Goal: Find specific page/section: Find specific page/section

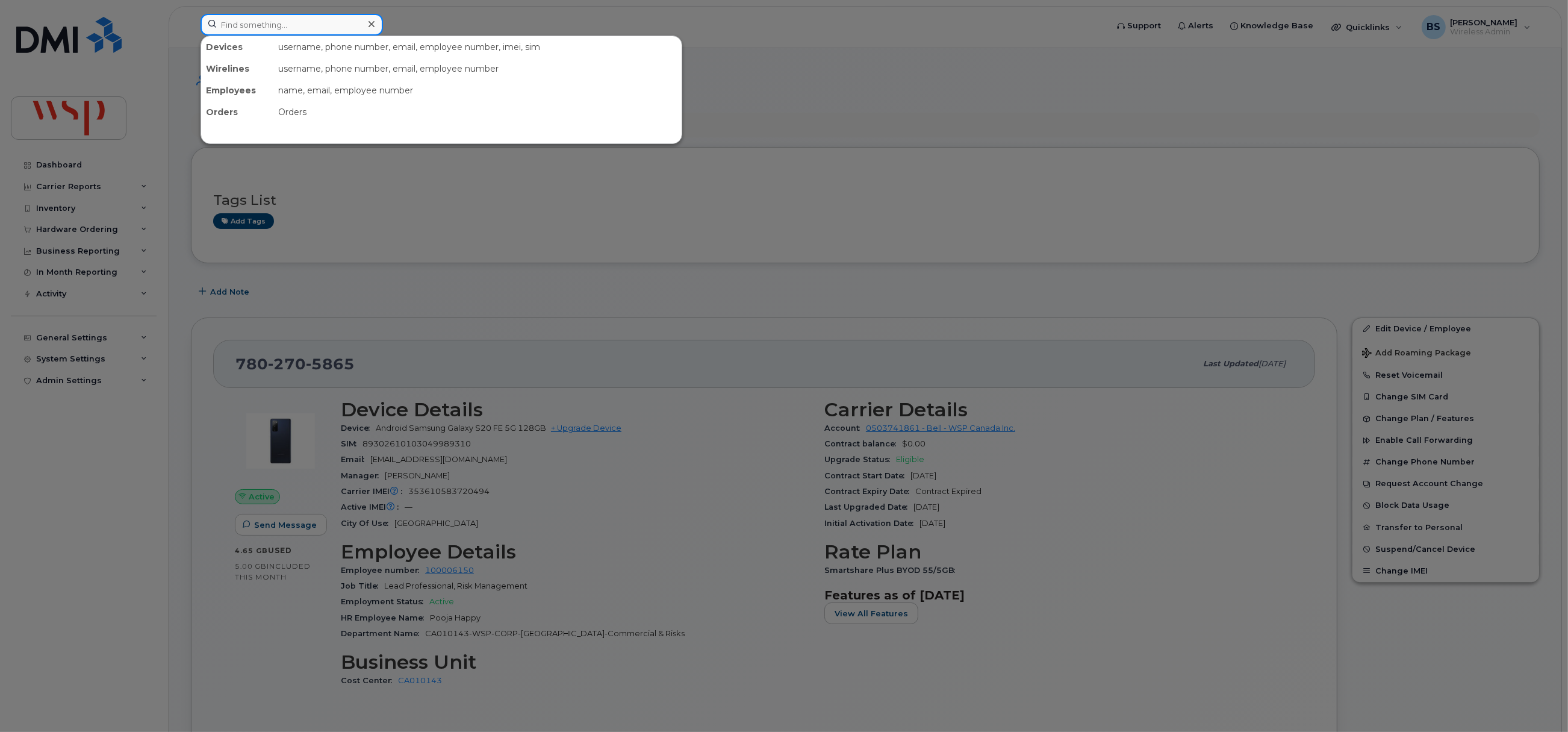
click at [343, 21] on input at bounding box center [291, 24] width 182 height 22
type input "oldie"
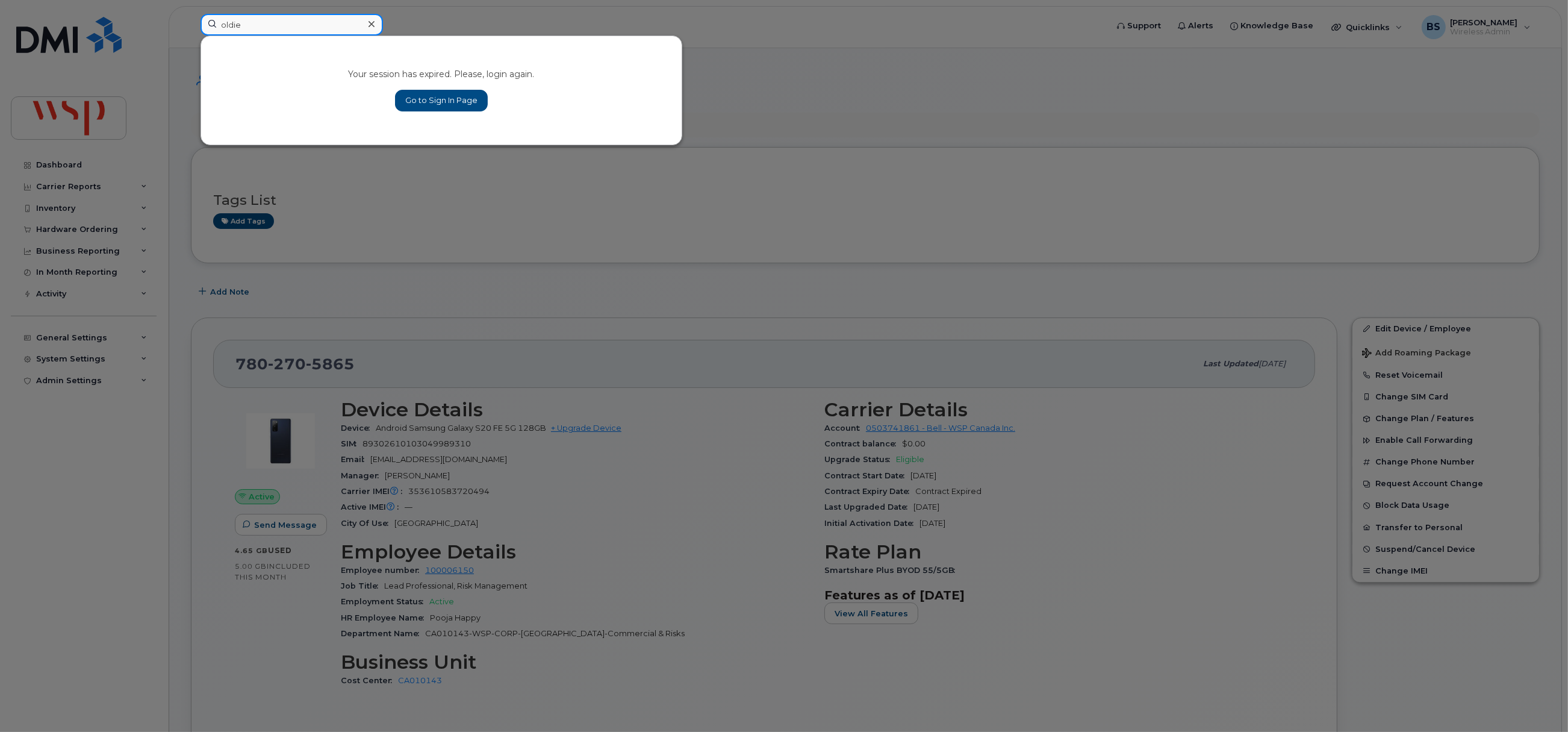
drag, startPoint x: 270, startPoint y: 34, endPoint x: 417, endPoint y: 140, distance: 181.2
click at [191, 21] on div "oldie Your session has expired. Please, login again. Go to Sign In Page" at bounding box center [649, 26] width 918 height 26
click at [450, 98] on link "Go to Sign In Page" at bounding box center [441, 101] width 93 height 22
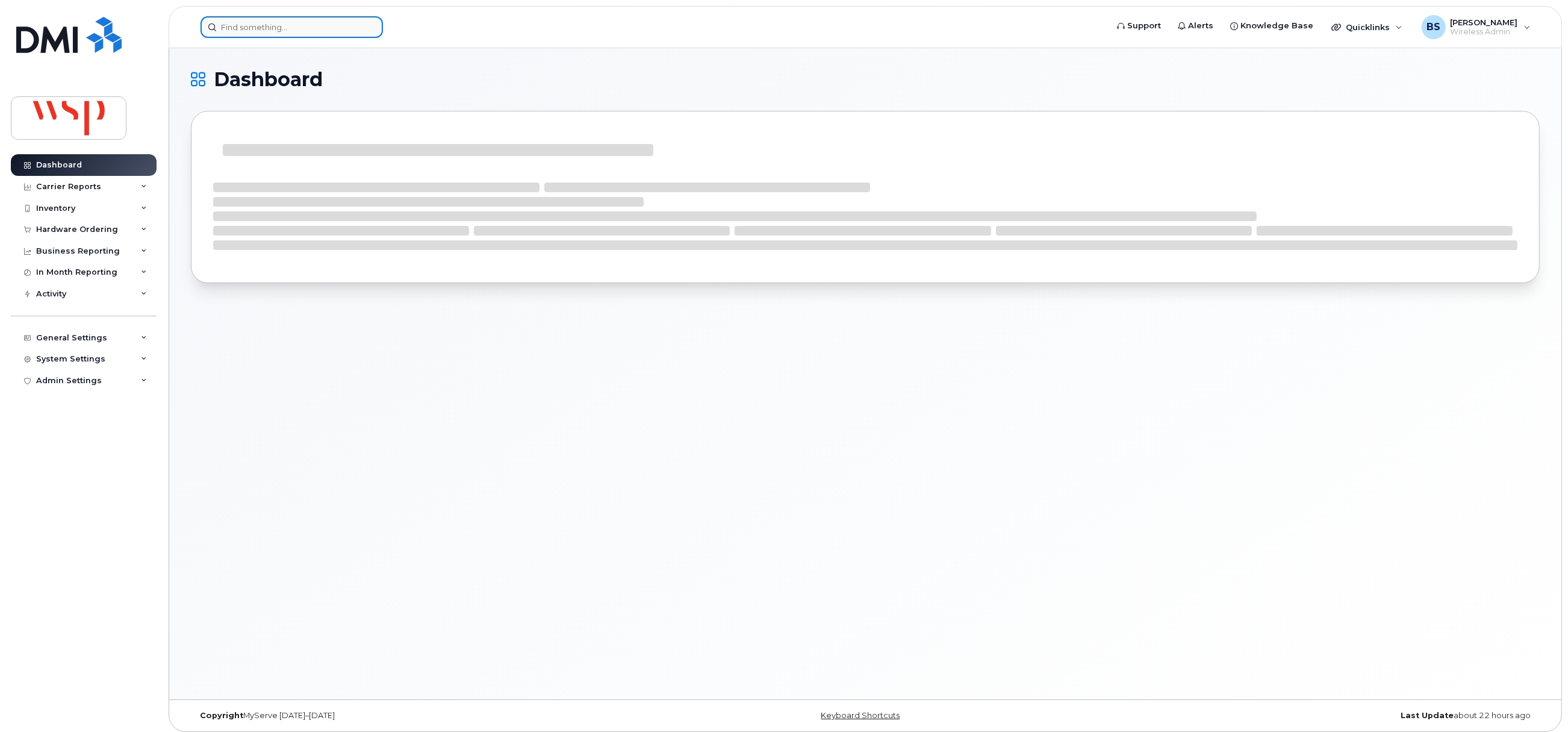
click at [285, 28] on input at bounding box center [291, 26] width 182 height 22
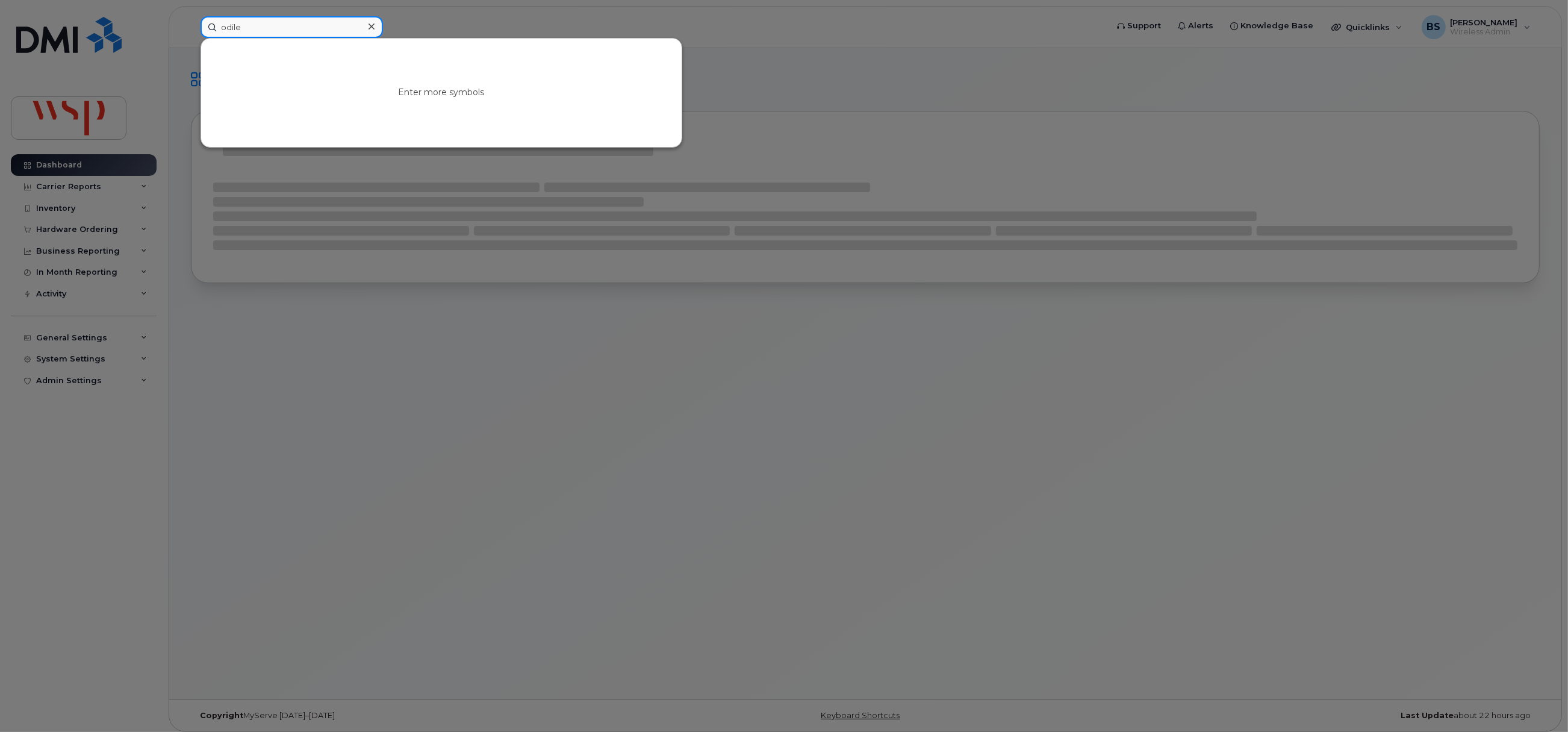
type input "odile"
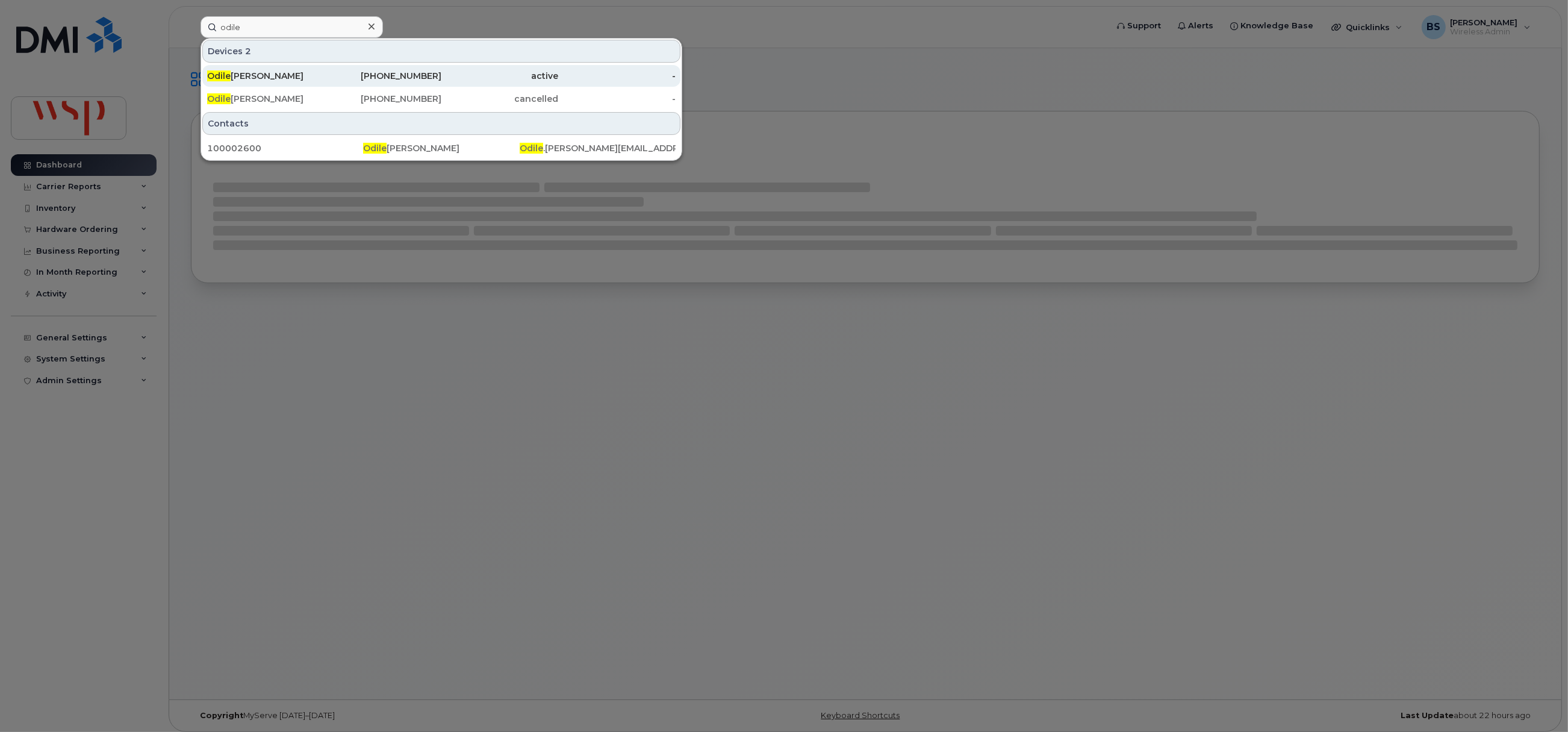
click at [424, 73] on div "514-213-9288" at bounding box center [383, 76] width 117 height 12
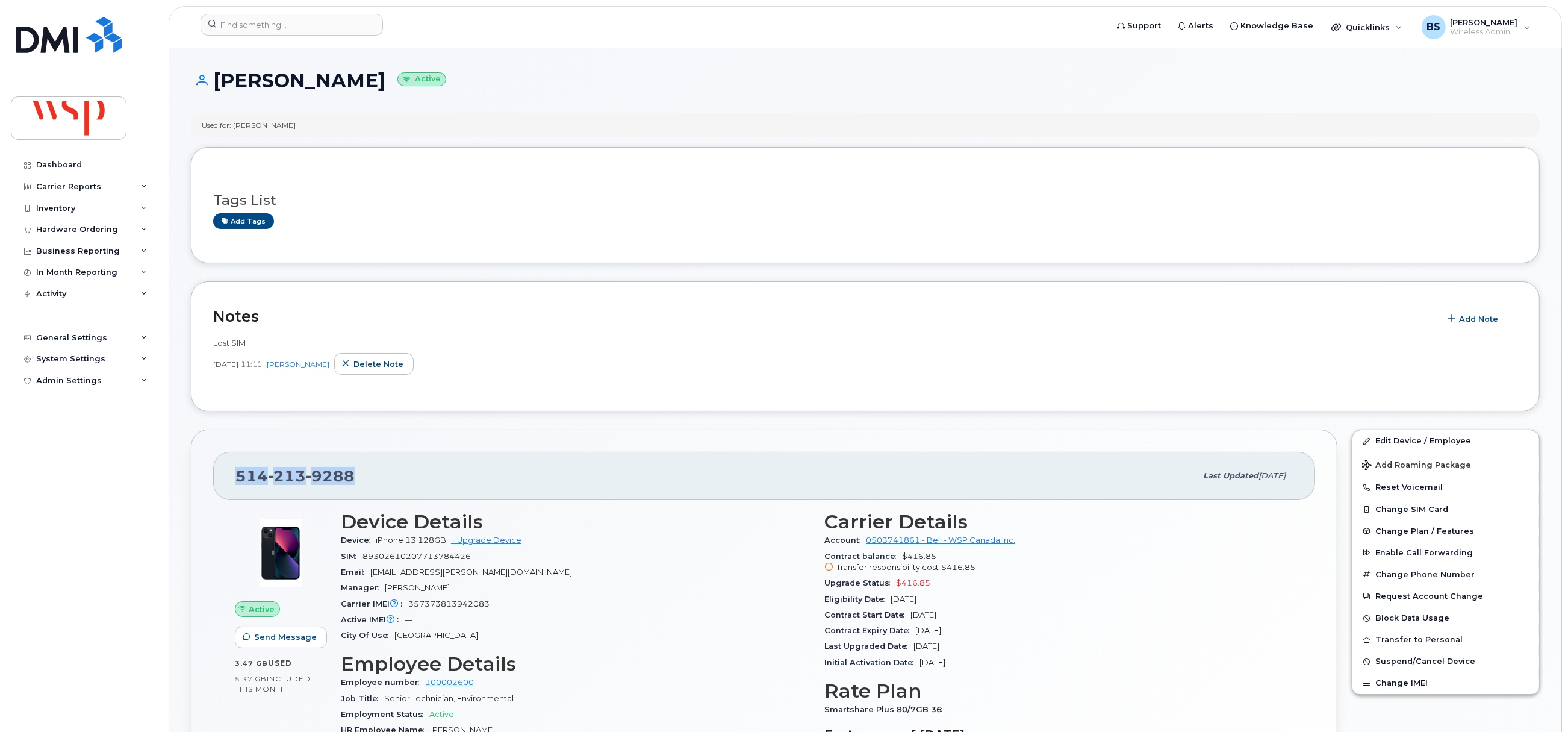
drag, startPoint x: 359, startPoint y: 477, endPoint x: 194, endPoint y: 483, distance: 165.1
click at [194, 483] on div "[PHONE_NUMBER] Last updated [DATE] Active Send Message 3.47 GB  used 5.37 GB  i…" at bounding box center [764, 658] width 1146 height 458
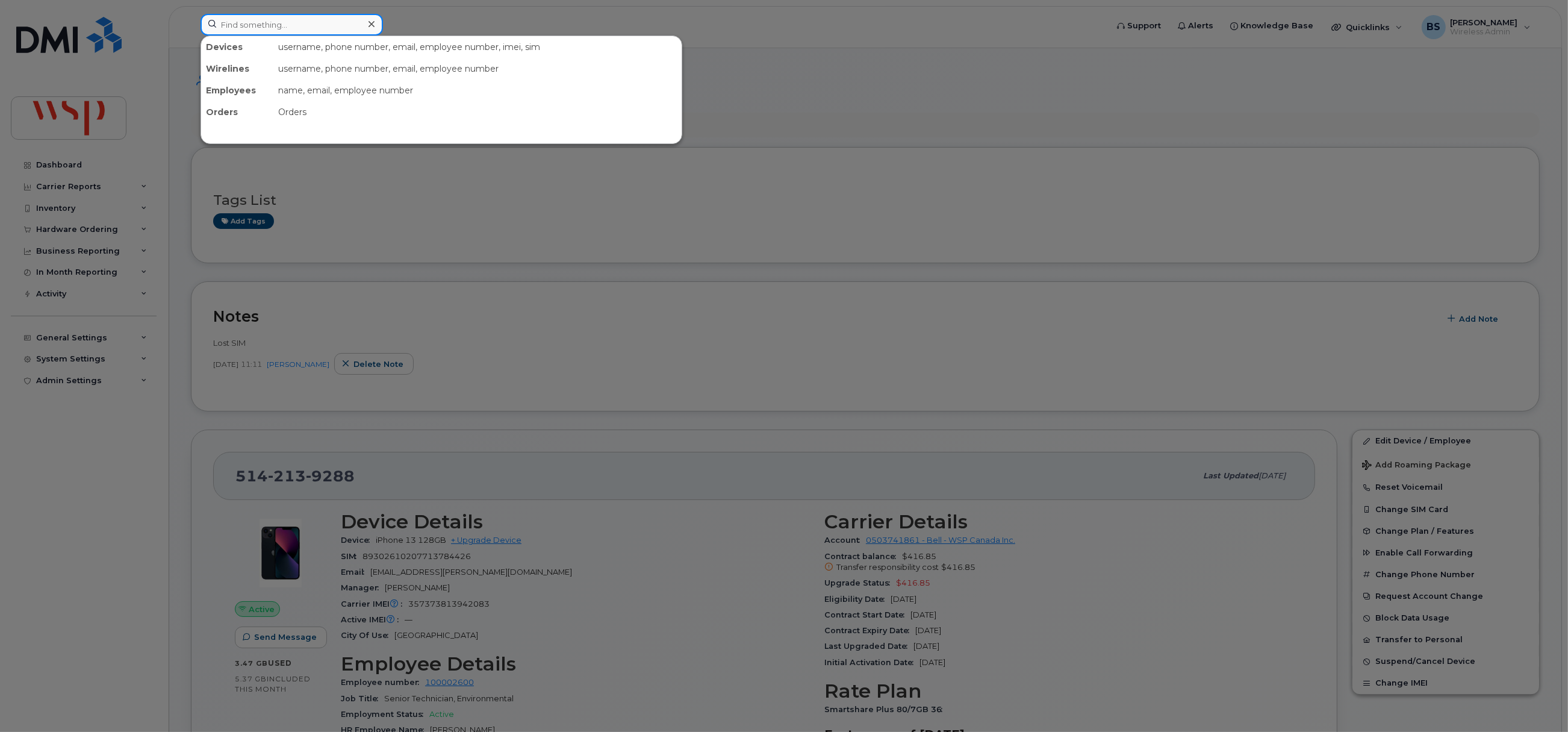
click at [316, 23] on input at bounding box center [291, 24] width 182 height 22
paste input "W00071354"
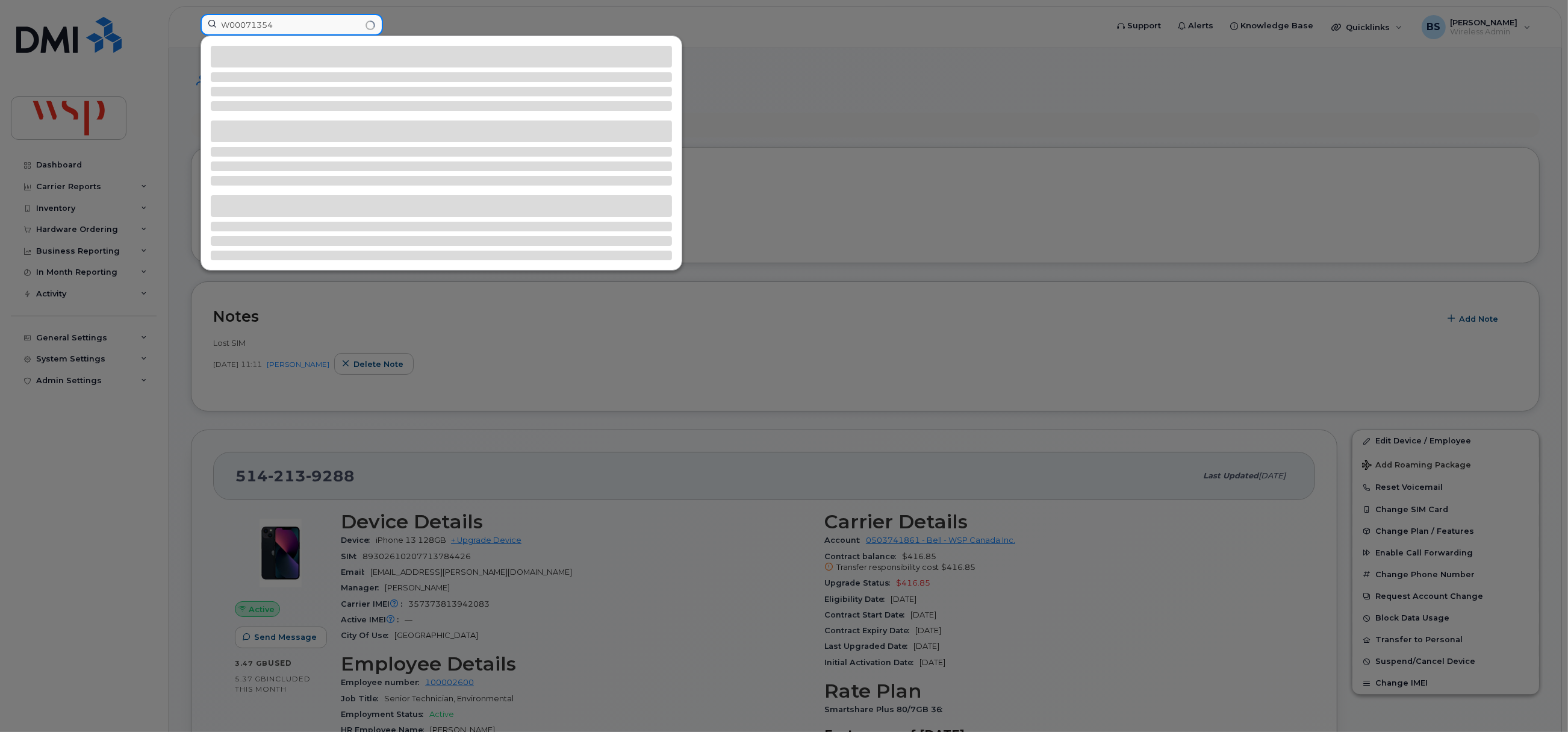
drag, startPoint x: 172, startPoint y: 12, endPoint x: 126, endPoint y: 12, distance: 46.0
click at [191, 14] on div "W00071354" at bounding box center [649, 26] width 918 height 26
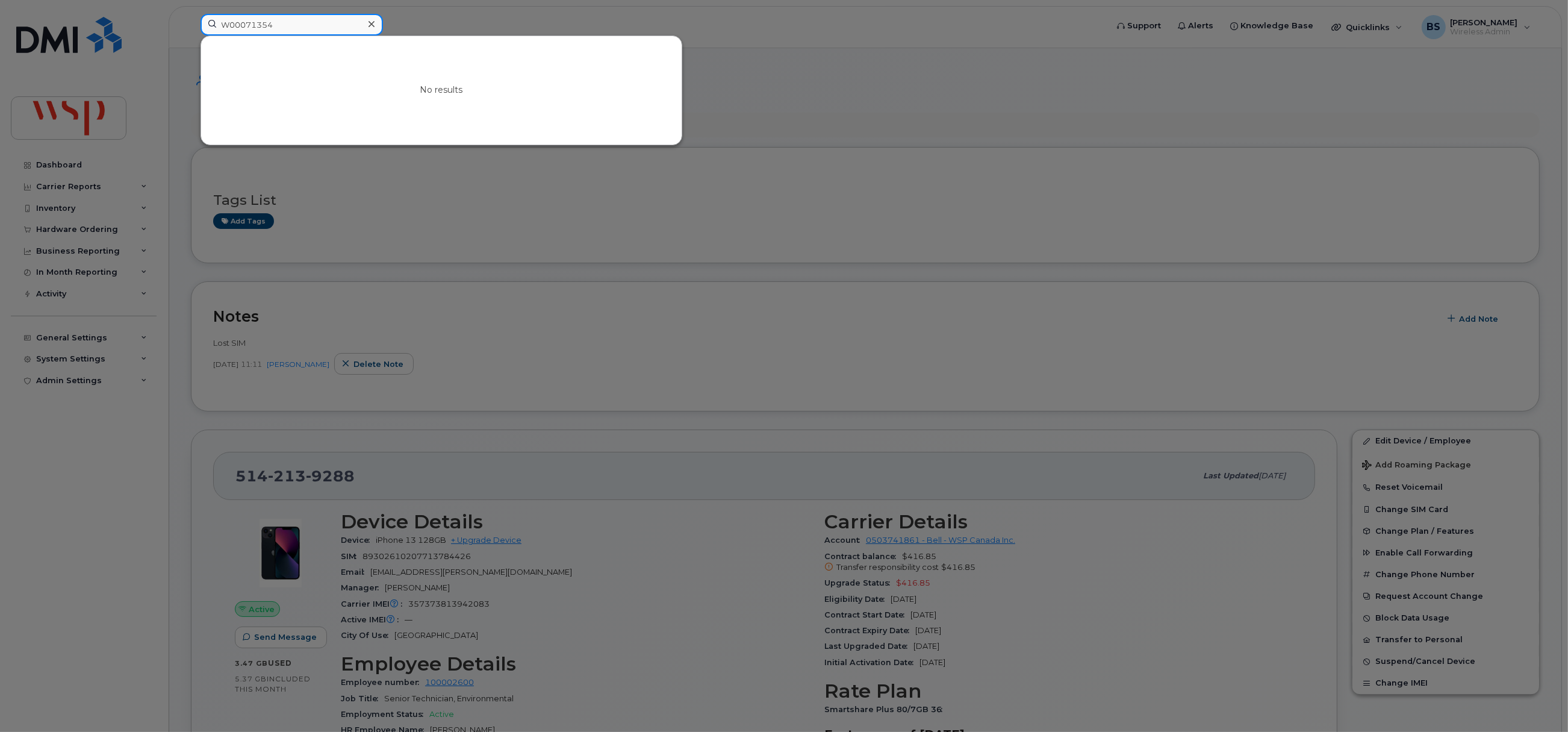
paste input "Lynett, Kaylin <kaylin.lynett@wsp.com>"
drag, startPoint x: 277, startPoint y: 23, endPoint x: 120, endPoint y: 6, distance: 157.9
click at [191, 14] on div "Lynett, Kaylin <kaylin.lynett@wsp.com> No results" at bounding box center [649, 26] width 918 height 26
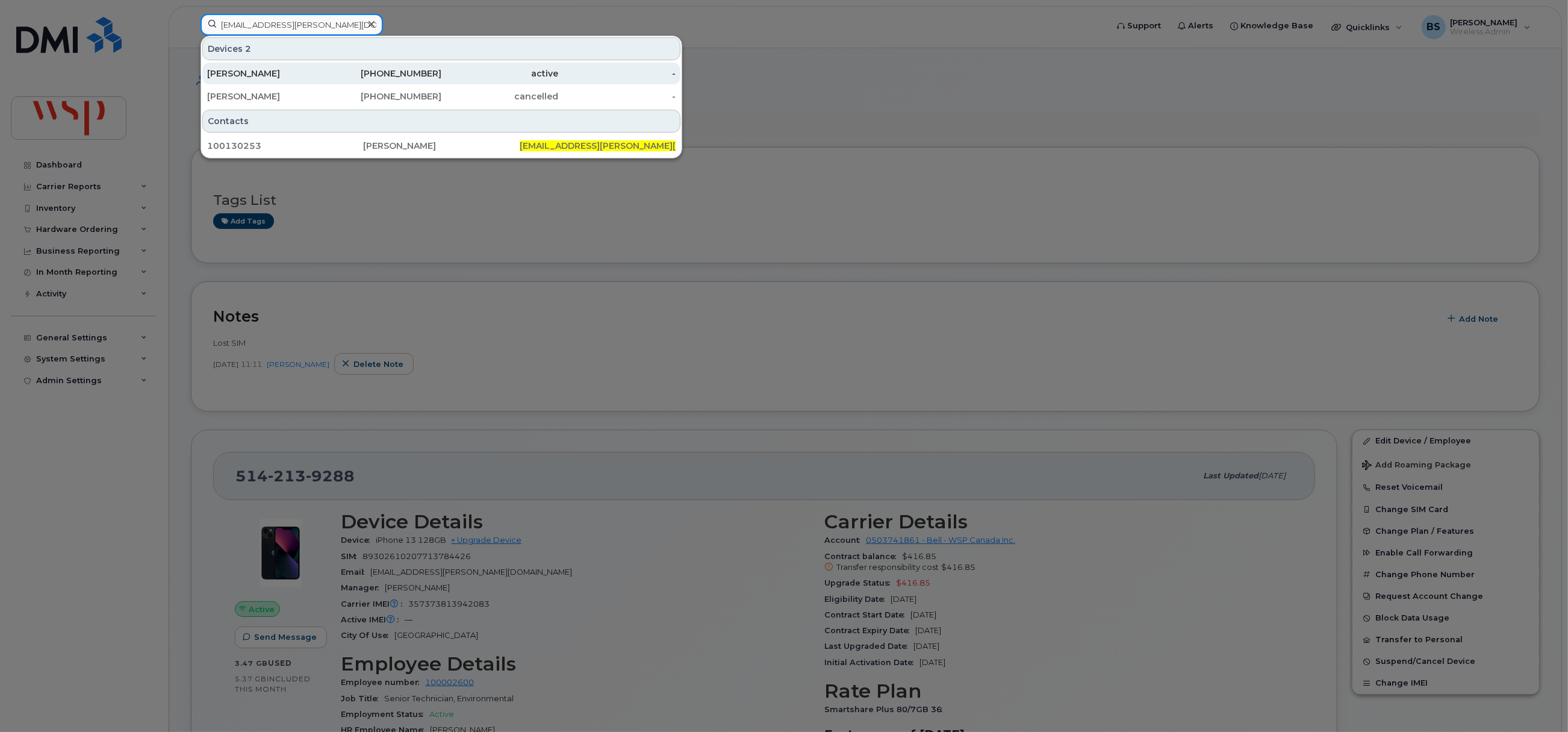
type input "kaylin.lynett@wsp.com"
drag, startPoint x: 264, startPoint y: 70, endPoint x: 412, endPoint y: 109, distance: 153.1
click at [264, 70] on div "KAYLIN LYNETT" at bounding box center [266, 73] width 117 height 12
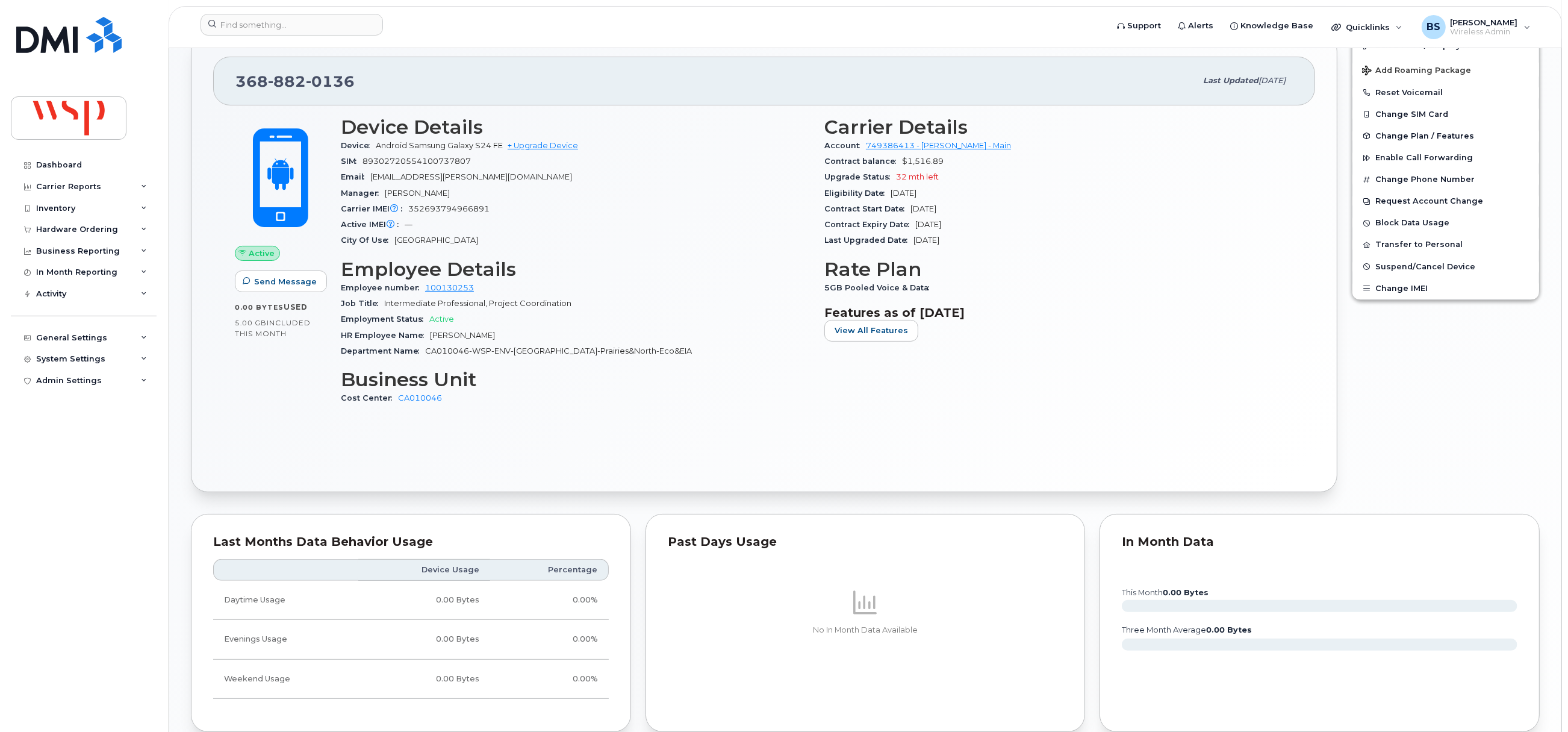
scroll to position [138, 0]
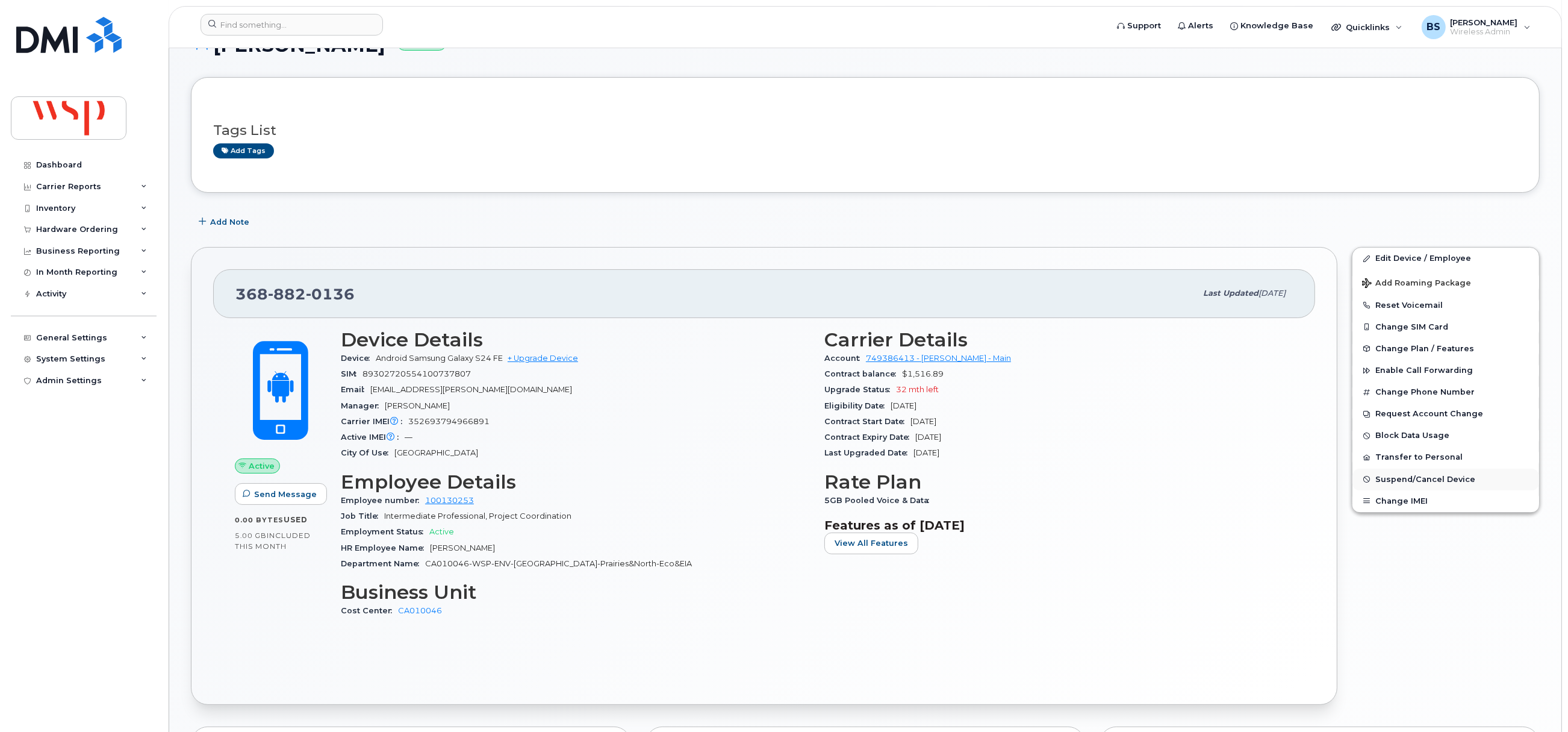
click at [1391, 481] on span "Suspend/Cancel Device" at bounding box center [1426, 479] width 100 height 9
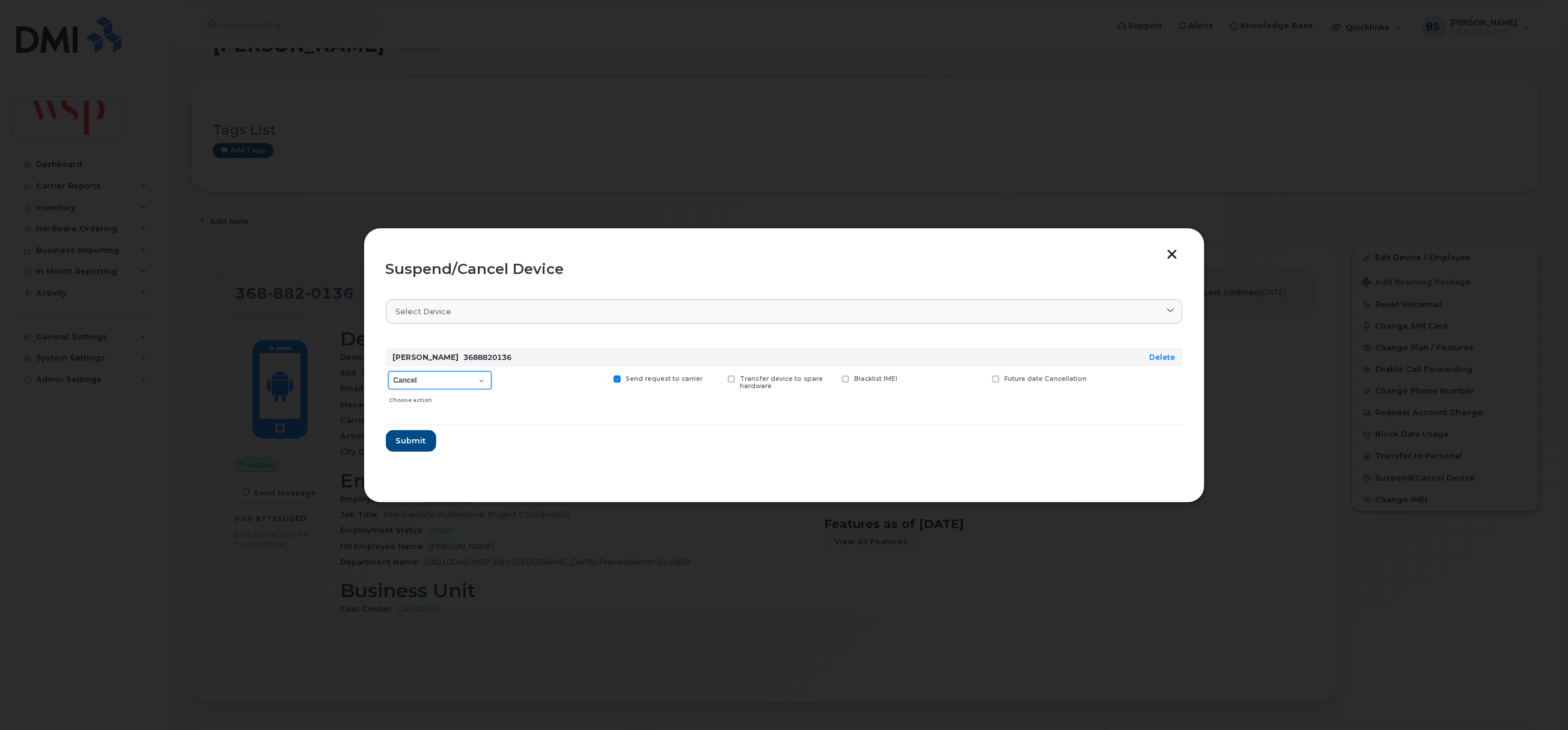
click at [449, 384] on select "Cancel Suspend - Reduced Rate Suspend - Full Rate Suspend - Lost Device/Stolen …" at bounding box center [440, 380] width 103 height 18
select select "[object Object]"
click at [388, 372] on select "Cancel Suspend - Reduced Rate Suspend - Full Rate Suspend - Lost Device/Stolen …" at bounding box center [440, 380] width 103 height 18
click at [413, 442] on span "Submit" at bounding box center [411, 440] width 30 height 11
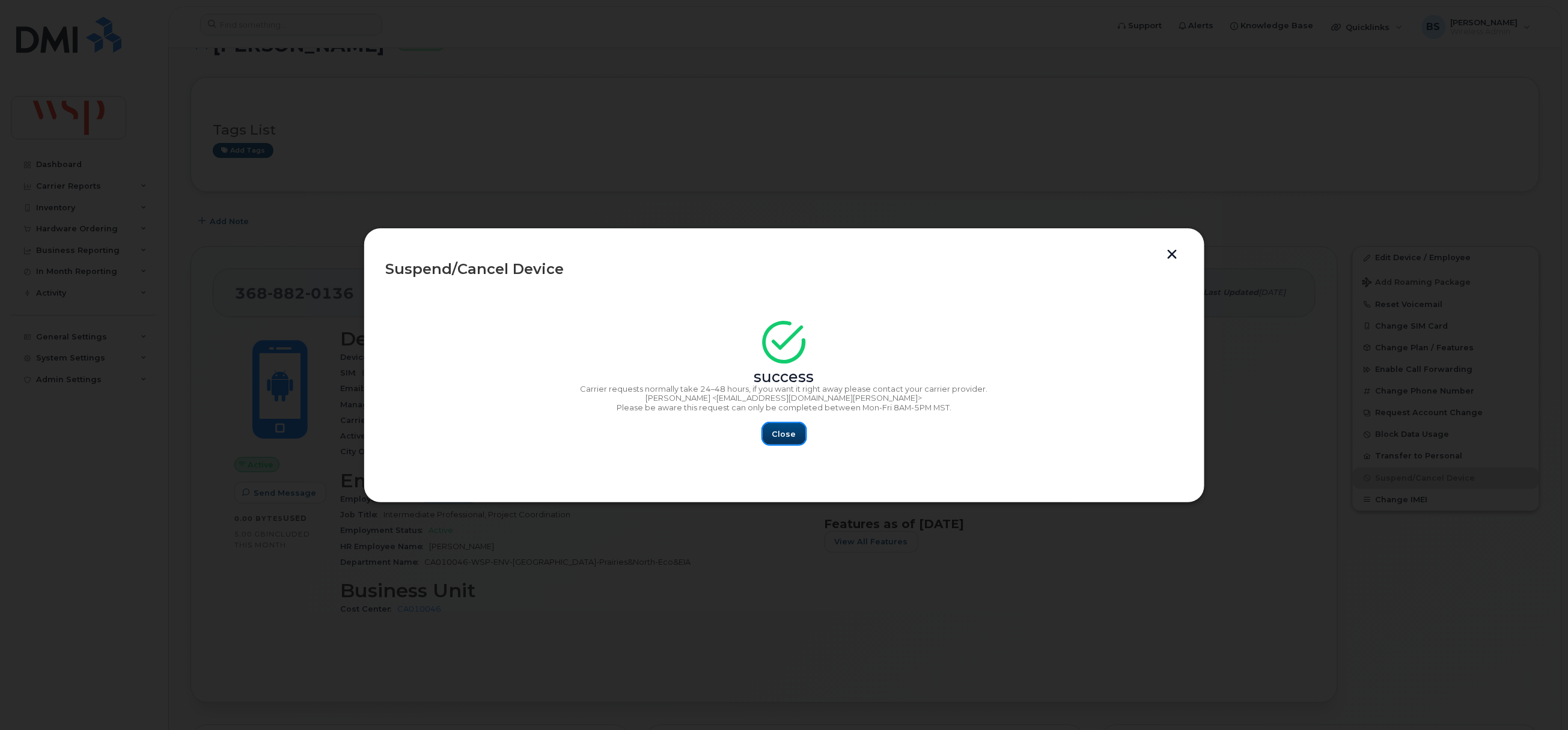
click at [791, 432] on span "Close" at bounding box center [785, 433] width 24 height 11
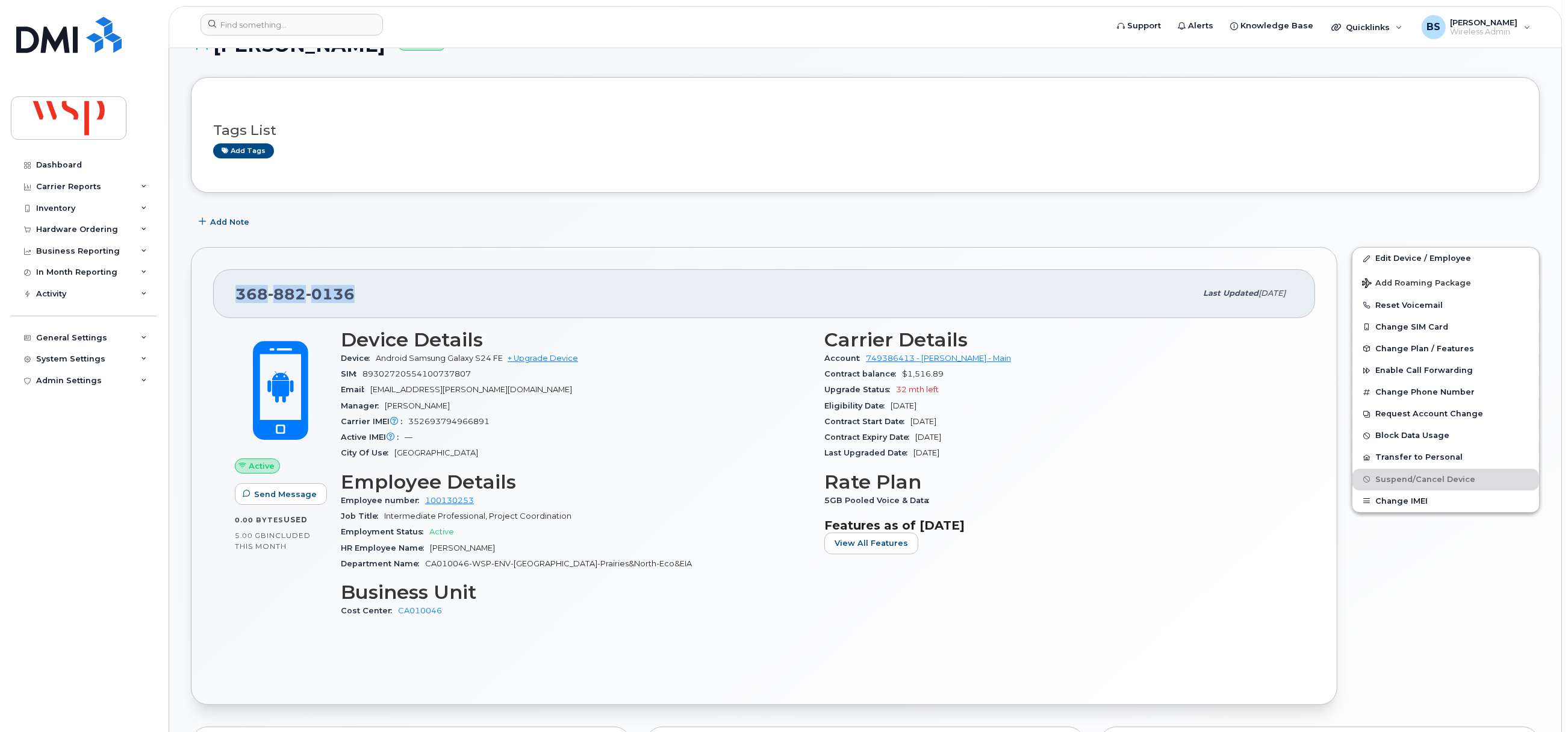
drag, startPoint x: 379, startPoint y: 299, endPoint x: 232, endPoint y: 306, distance: 147.2
click at [232, 306] on div "368 882 0136 Last updated Aug 29, 2025" at bounding box center [764, 294] width 1102 height 48
copy span "368 882 0136"
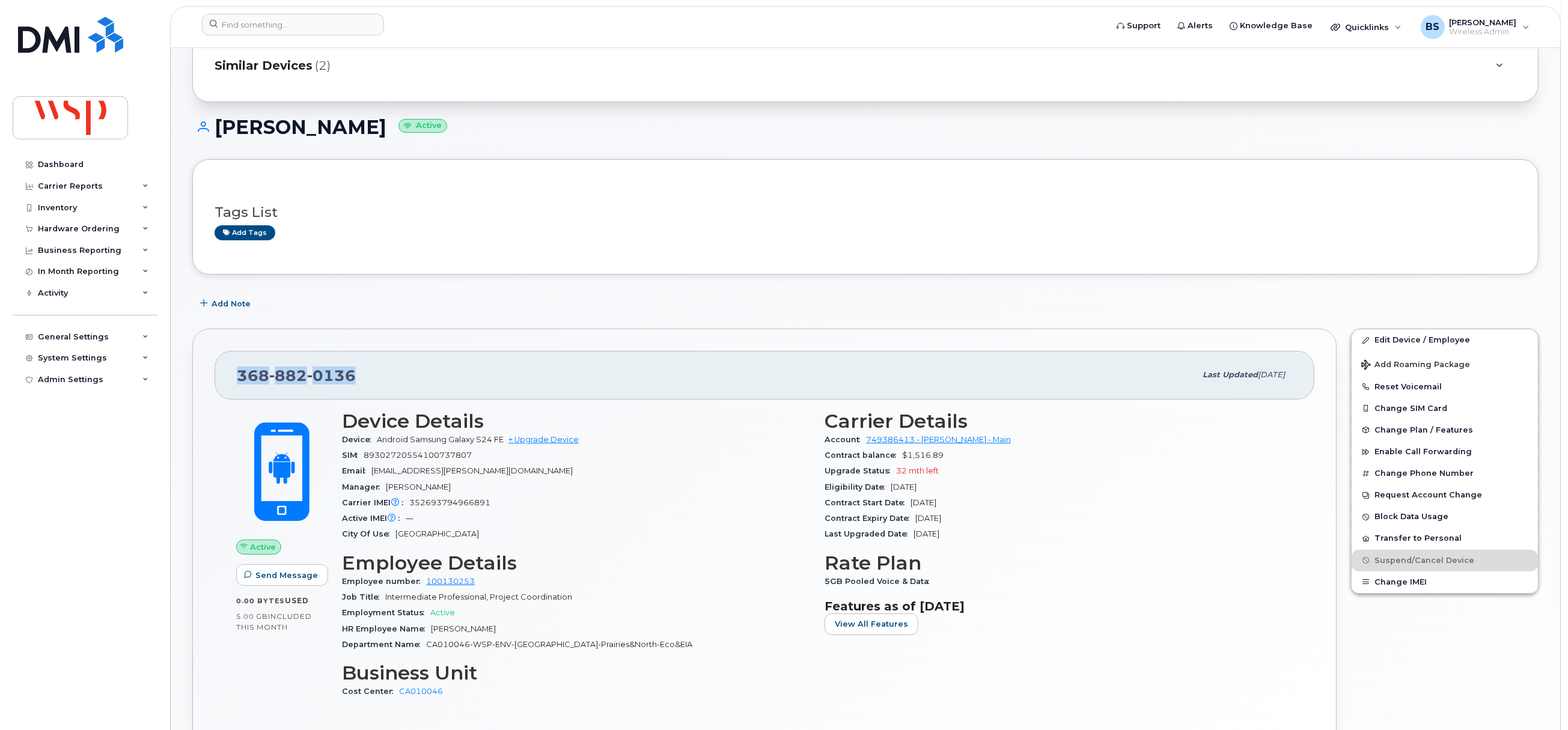
scroll to position [0, 0]
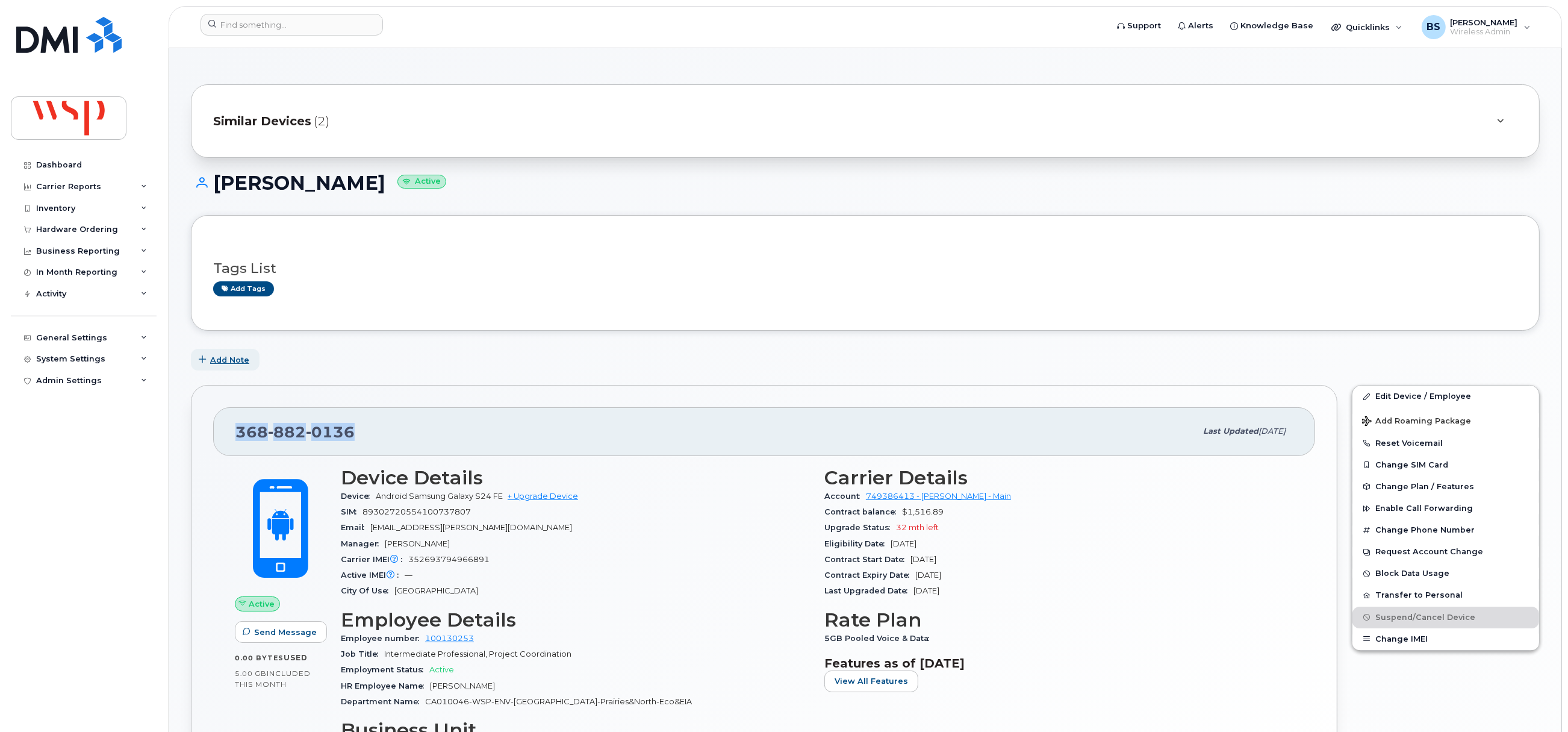
click at [237, 363] on span "Add Note" at bounding box center [230, 360] width 39 height 11
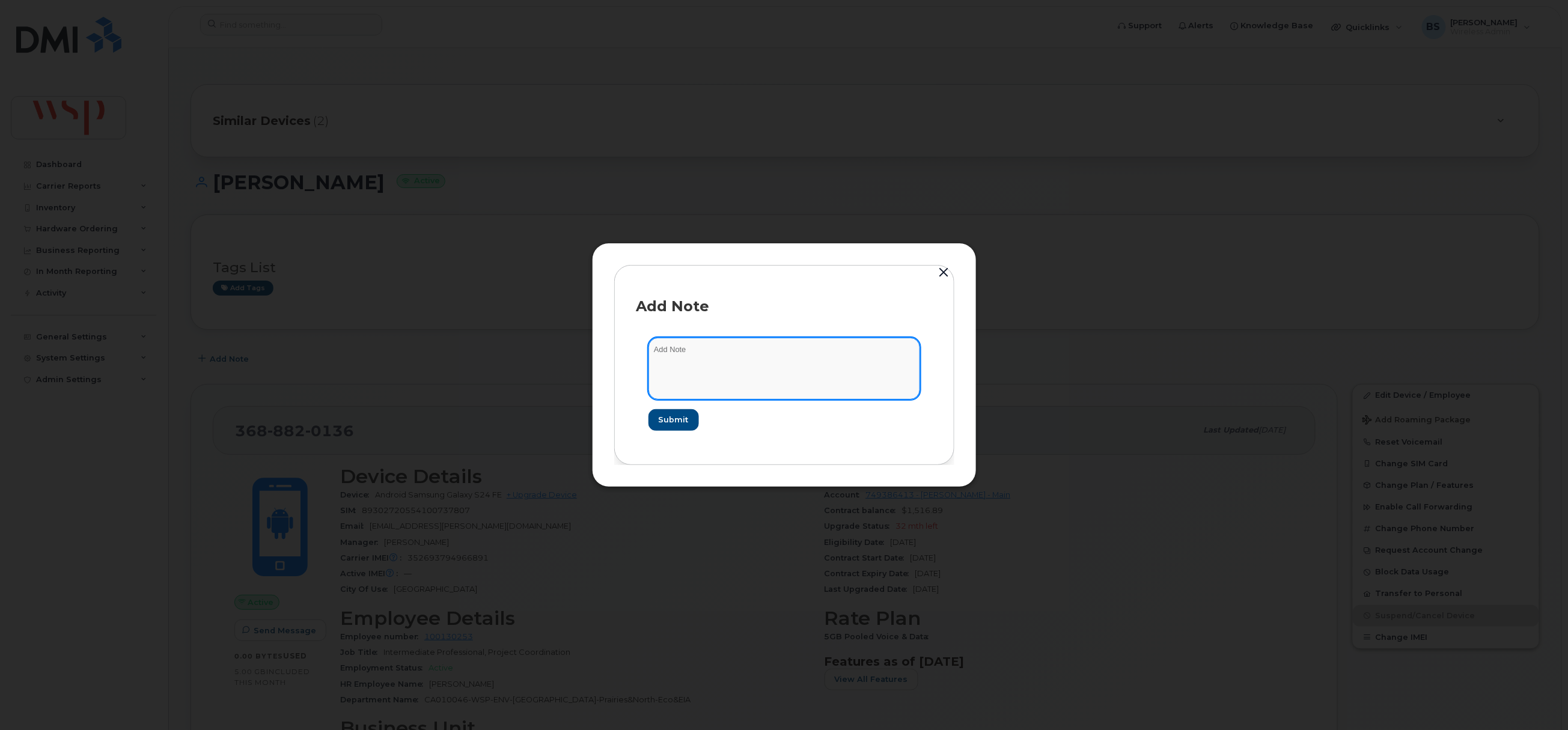
drag, startPoint x: 787, startPoint y: 337, endPoint x: 779, endPoint y: 346, distance: 12.0
click at [787, 339] on textarea at bounding box center [785, 368] width 272 height 61
paste textarea "Kaylin Lynett received a new device and number a few months ago. This device wa…"
drag, startPoint x: 655, startPoint y: 372, endPoint x: 809, endPoint y: 382, distance: 154.3
click at [809, 382] on textarea "Kaylin Lynett received a new device and number a few months ago. This device wa…" at bounding box center [785, 368] width 272 height 61
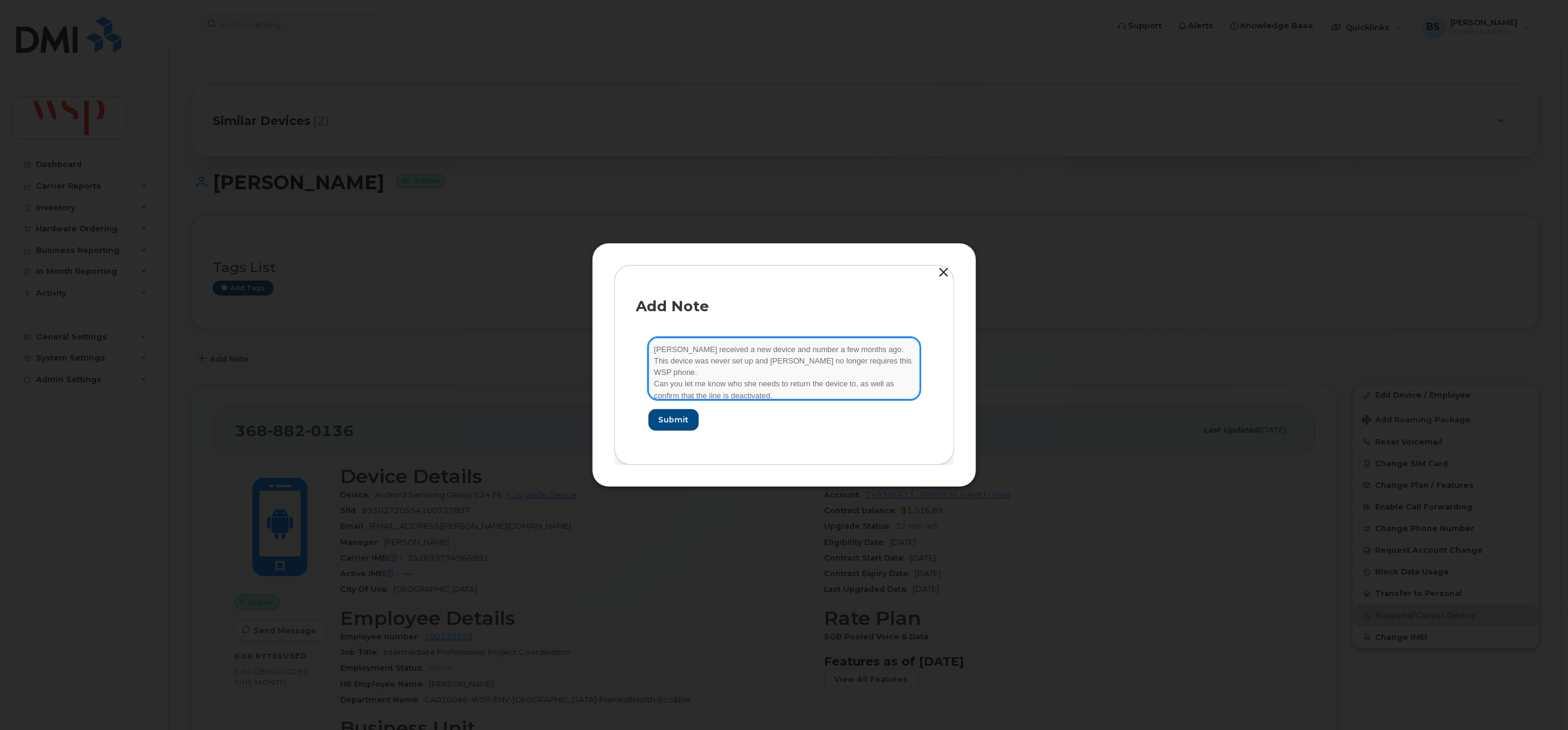
click at [809, 382] on textarea "Kaylin Lynett received a new device and number a few months ago. This device wa…" at bounding box center [785, 368] width 272 height 61
drag, startPoint x: 894, startPoint y: 375, endPoint x: 567, endPoint y: 371, distance: 327.0
click at [567, 371] on div "Add Note Kaylin Lynett received a new device and number a few months ago. This …" at bounding box center [784, 365] width 1568 height 730
type textarea "Kaylin Lynett received a new device and number a few months ago. This device wa…"
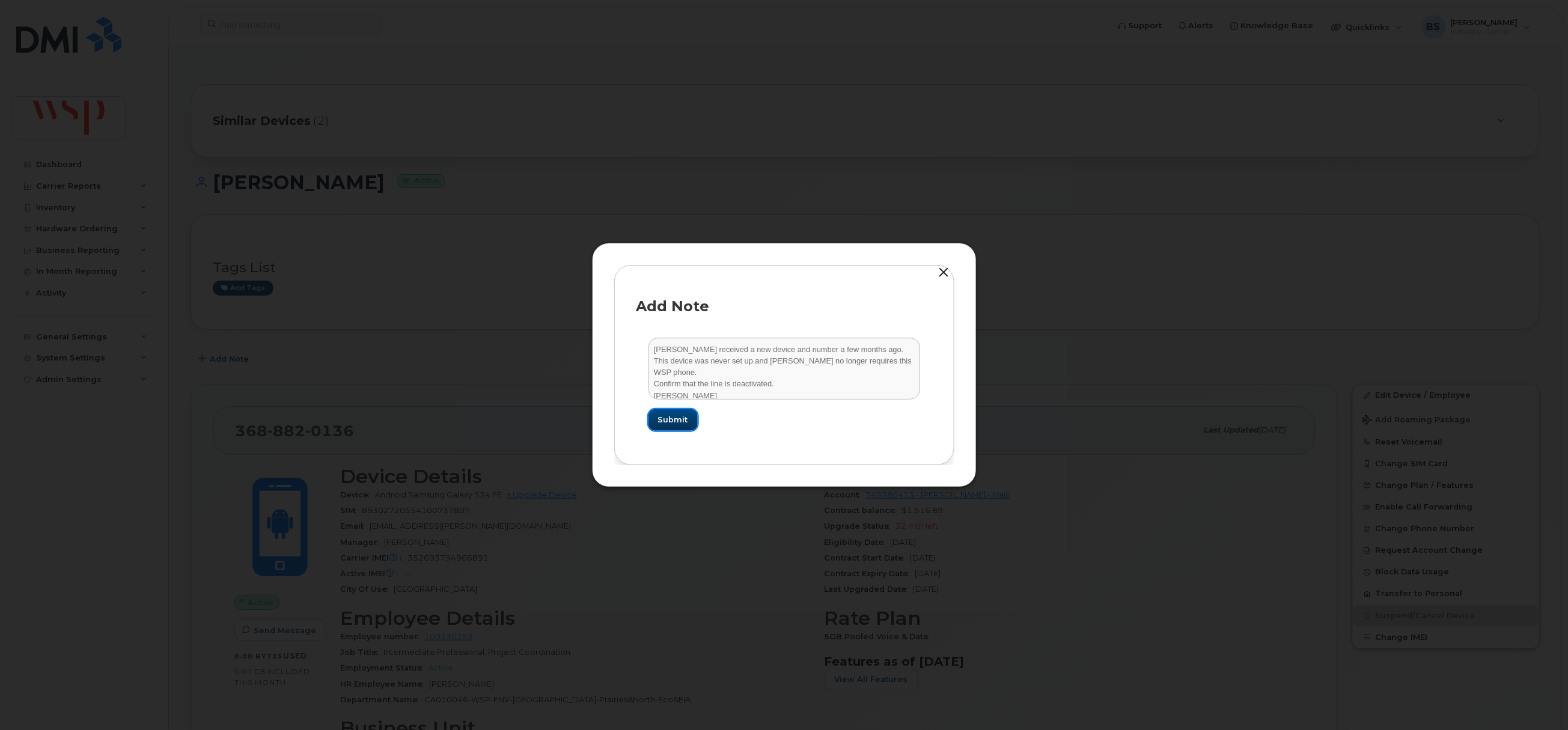
click at [664, 418] on span "Submit" at bounding box center [673, 419] width 30 height 11
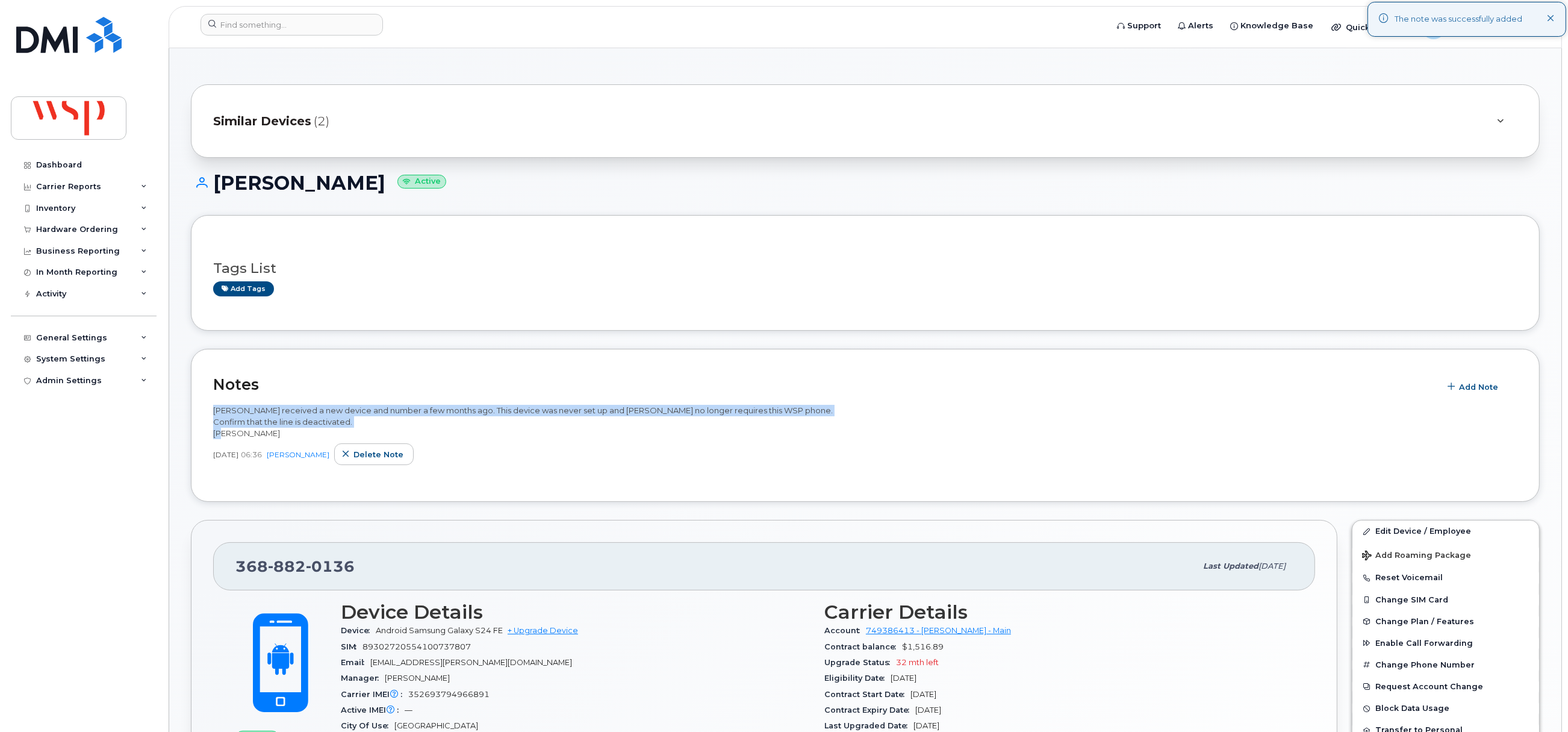
drag, startPoint x: 238, startPoint y: 427, endPoint x: 176, endPoint y: 409, distance: 64.6
copy span "Kaylin Lynett received a new device and number a few months ago. This device wa…"
click at [376, 459] on span "Delete note" at bounding box center [378, 454] width 50 height 11
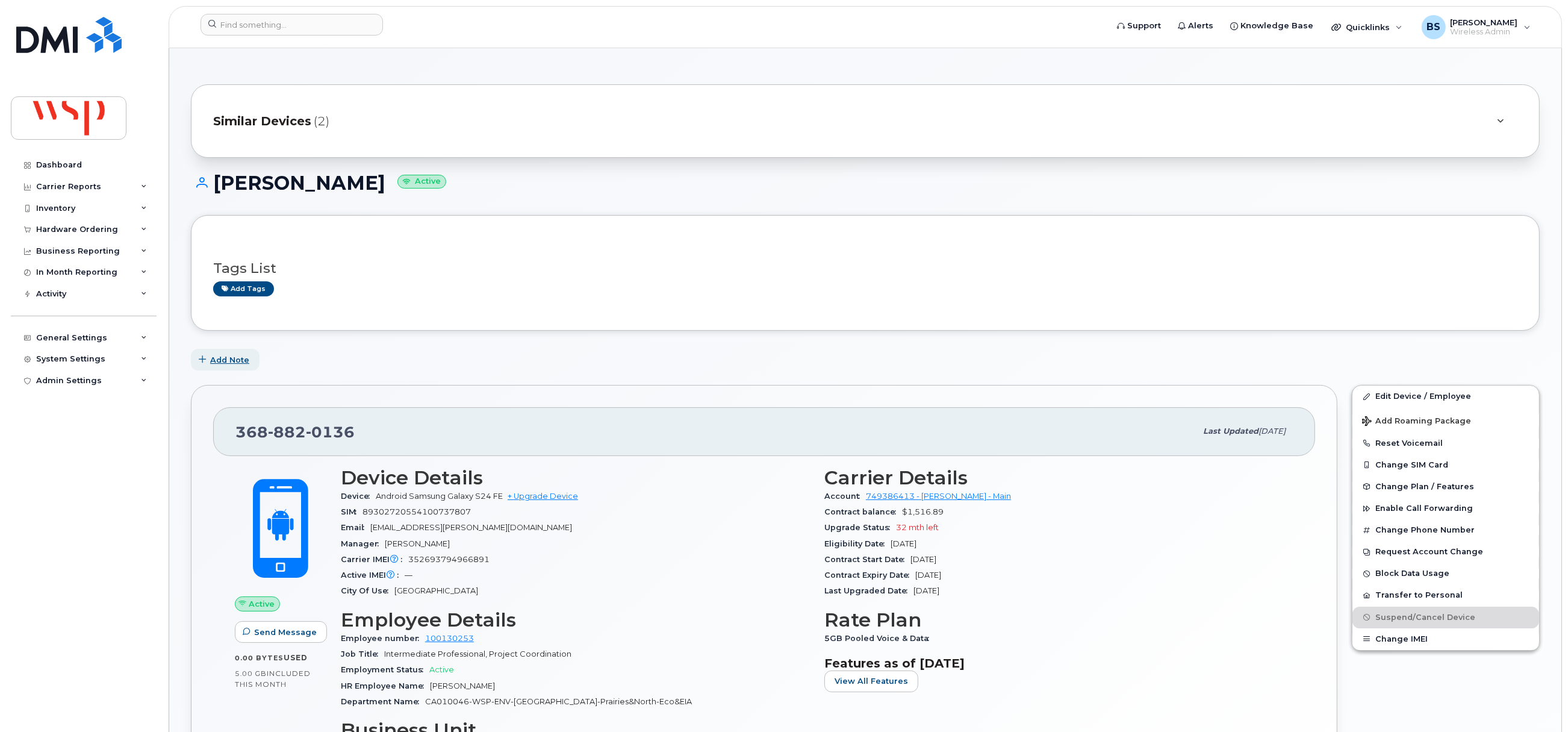
click at [226, 357] on span "Add Note" at bounding box center [230, 360] width 39 height 11
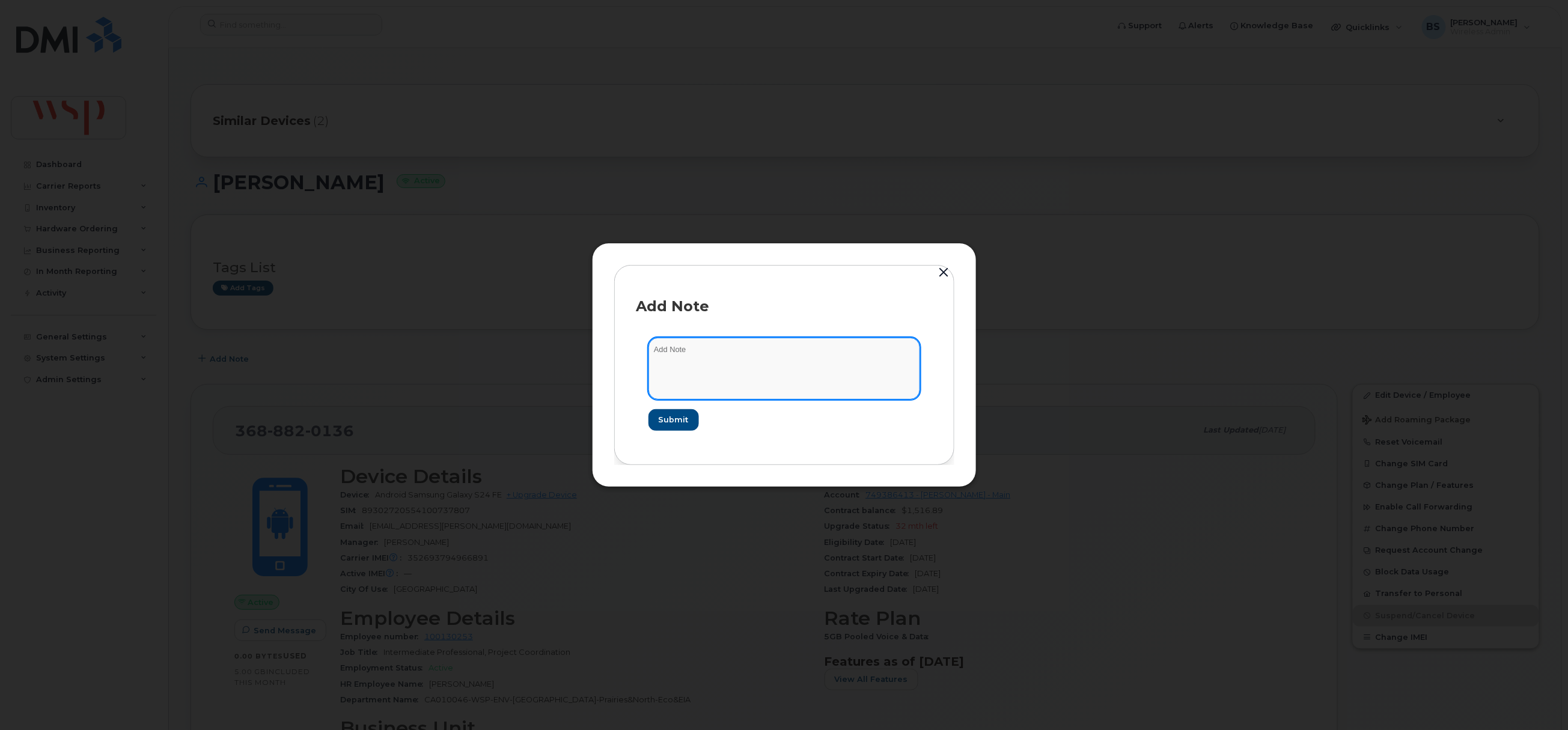
click at [727, 369] on textarea at bounding box center [785, 368] width 272 height 61
paste textarea "Kaylin Lynett received a new device and number a few months ago. This device wa…"
click at [691, 391] on textarea "Kaylin Lynett received a new device and number a few months ago. This device wa…" at bounding box center [785, 368] width 272 height 61
paste textarea "Freilinger"
type textarea "Kaylin Lynett received a new device and number a few months ago. This device wa…"
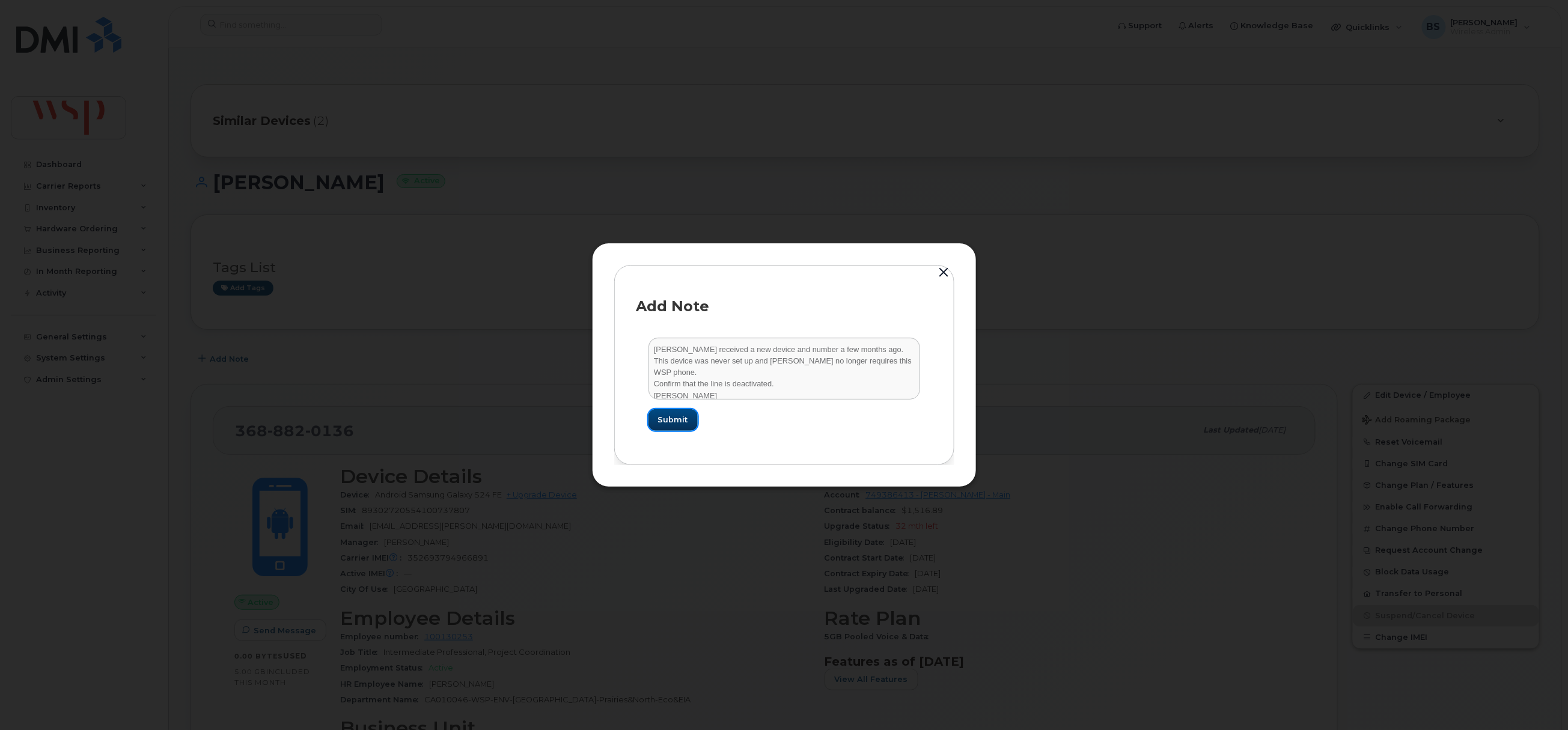
click at [674, 417] on span "Submit" at bounding box center [673, 419] width 30 height 11
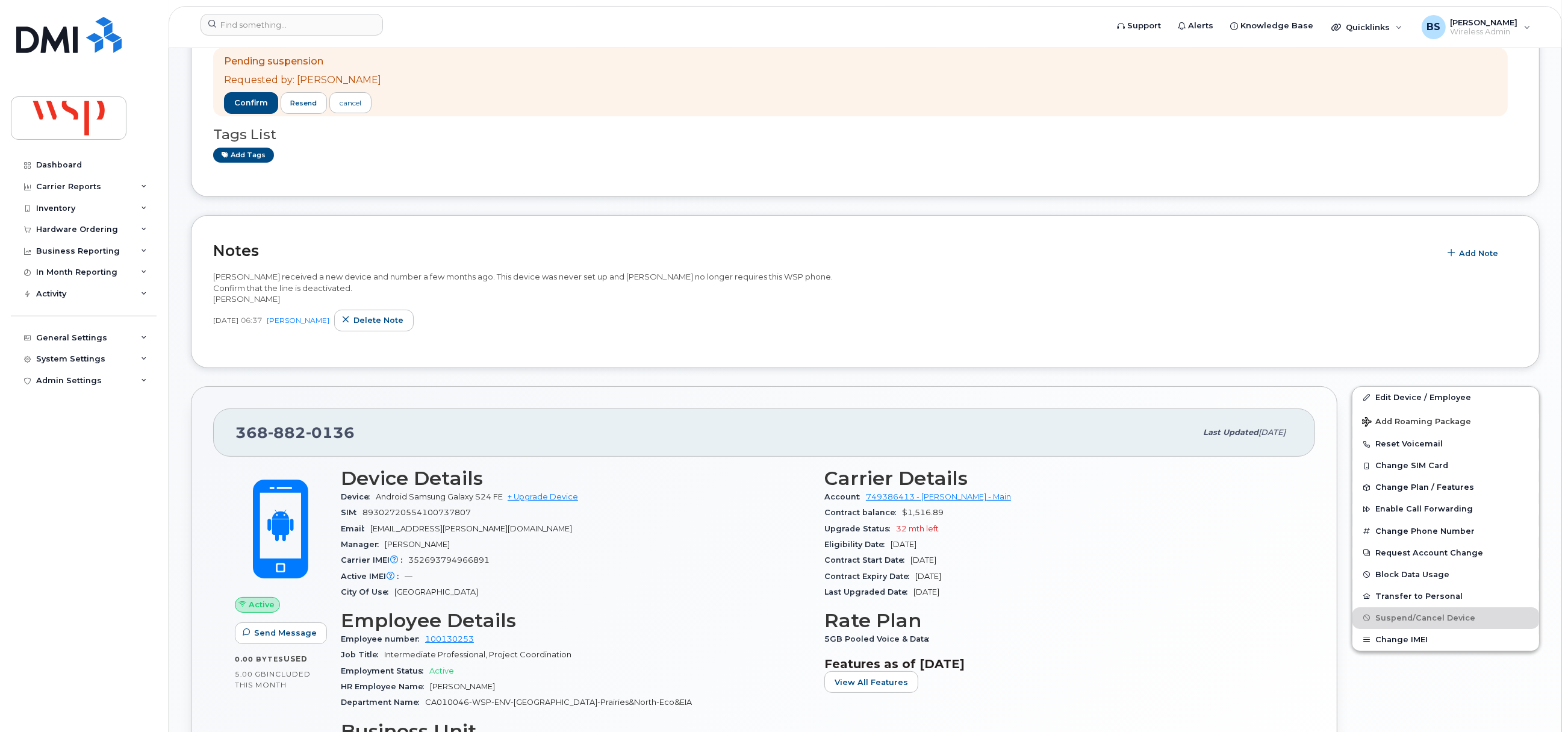
scroll to position [362, 0]
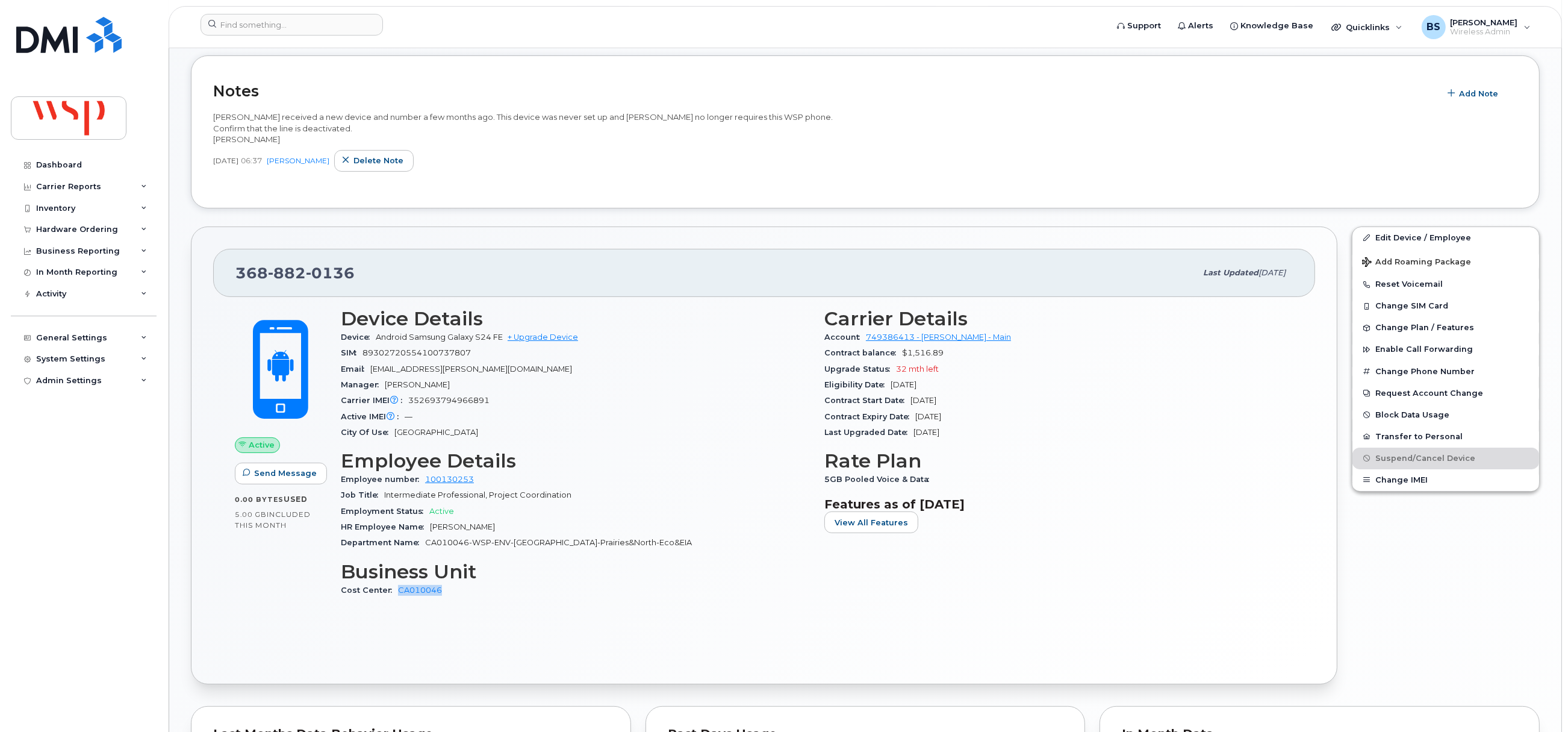
drag, startPoint x: 468, startPoint y: 599, endPoint x: 397, endPoint y: 603, distance: 71.1
click at [397, 603] on div "Device Details Device Android Samsung Galaxy S24 FE + Upgrade Device SIM [TECHN…" at bounding box center [575, 457] width 484 height 314
copy link "CA010046"
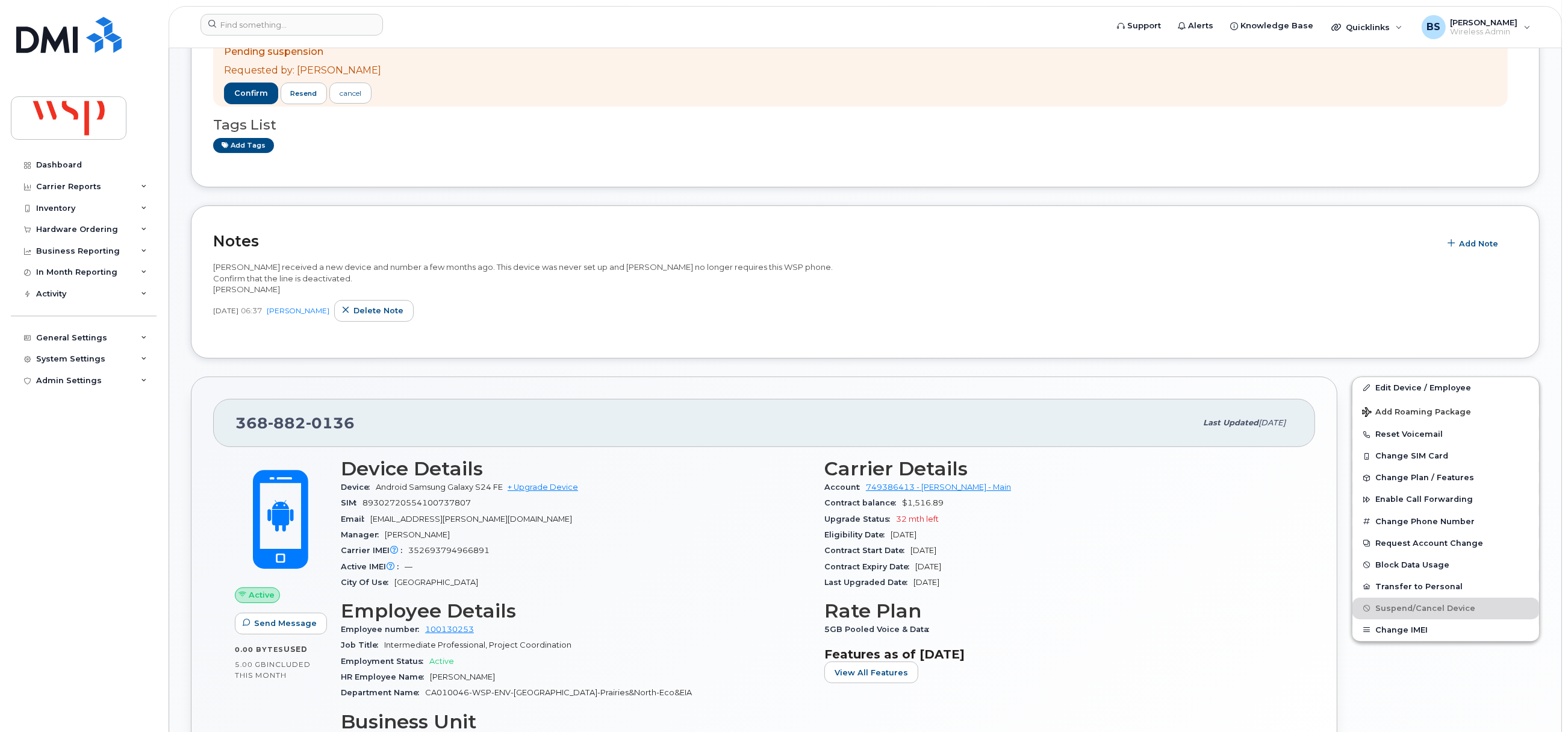
scroll to position [0, 0]
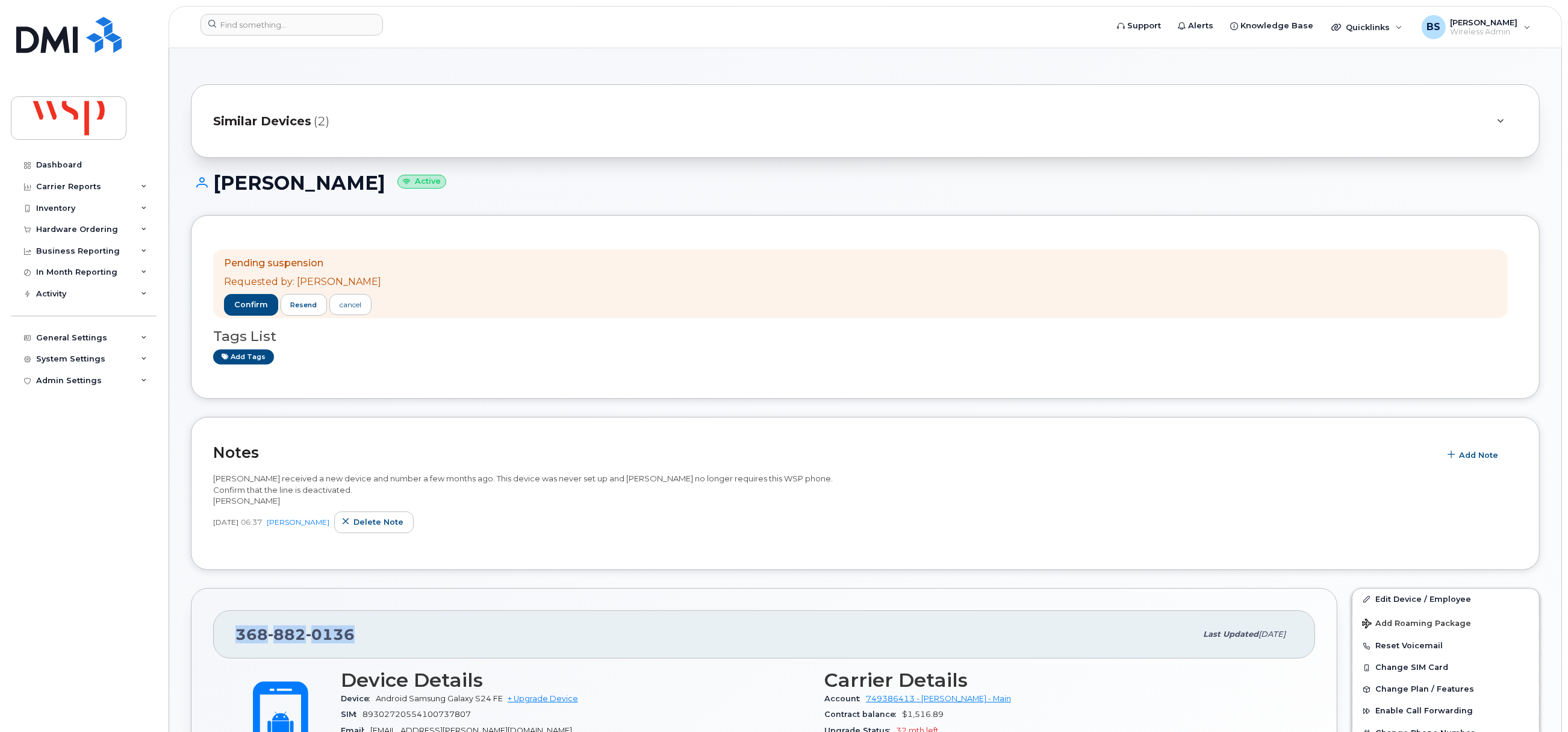
drag, startPoint x: 359, startPoint y: 635, endPoint x: 200, endPoint y: 639, distance: 159.1
copy span "[PHONE_NUMBER]"
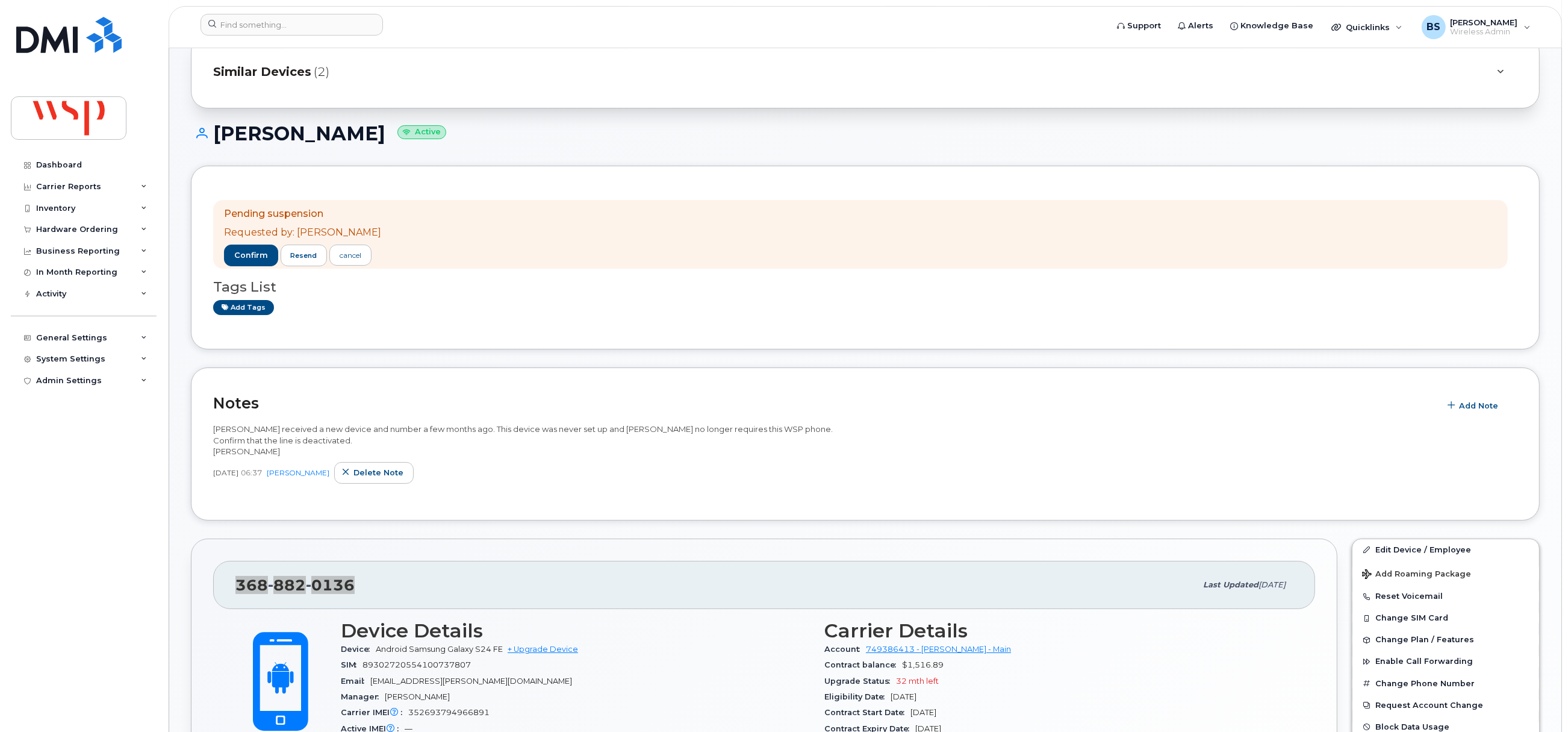
scroll to position [90, 0]
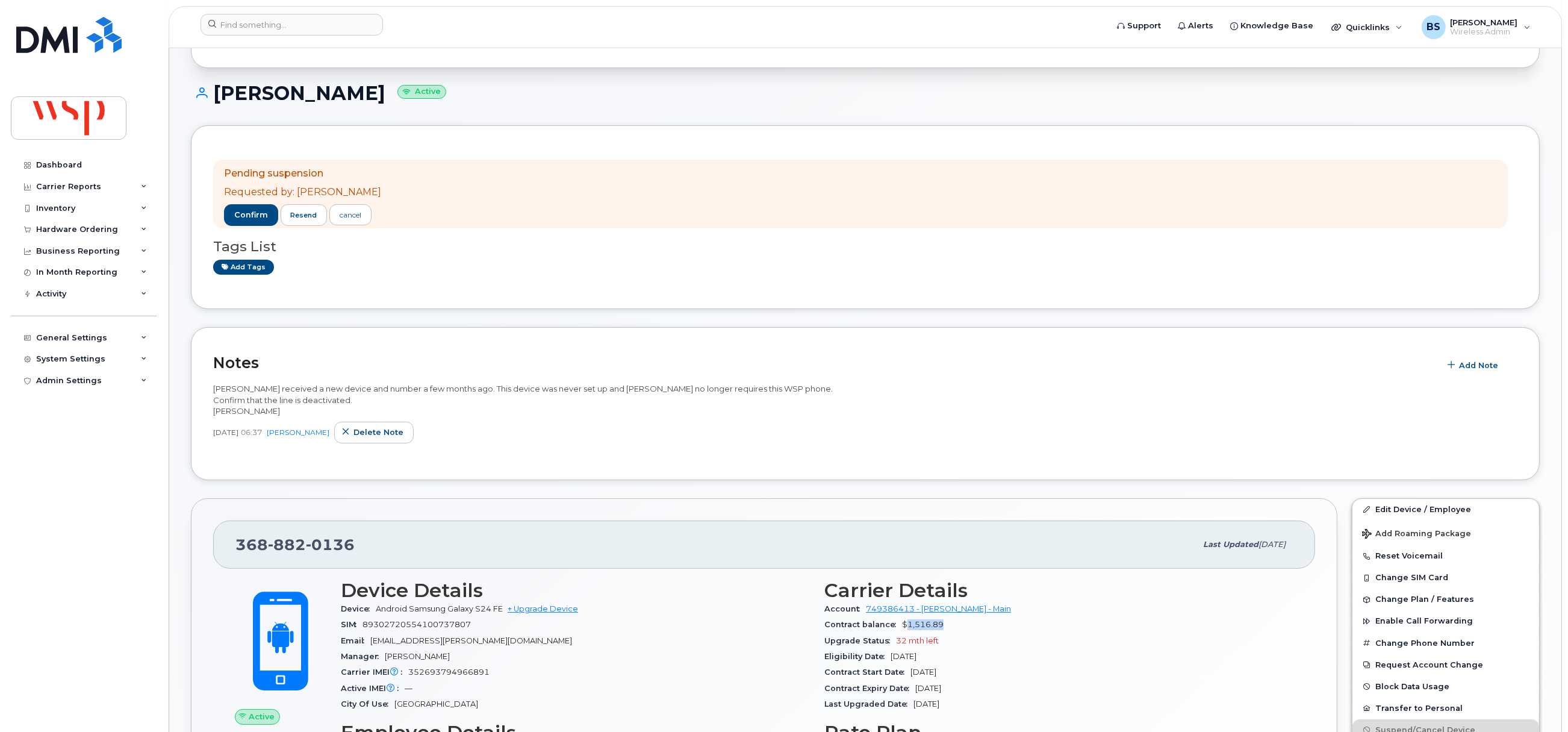
drag, startPoint x: 945, startPoint y: 628, endPoint x: 904, endPoint y: 631, distance: 41.1
click at [904, 631] on div "Contract balance $1,516.89" at bounding box center [1059, 625] width 469 height 16
drag, startPoint x: 376, startPoint y: 552, endPoint x: 338, endPoint y: 520, distance: 49.7
click at [238, 566] on div "[PHONE_NUMBER] Last updated [DATE]" at bounding box center [764, 545] width 1102 height 48
copy span "[PHONE_NUMBER]"
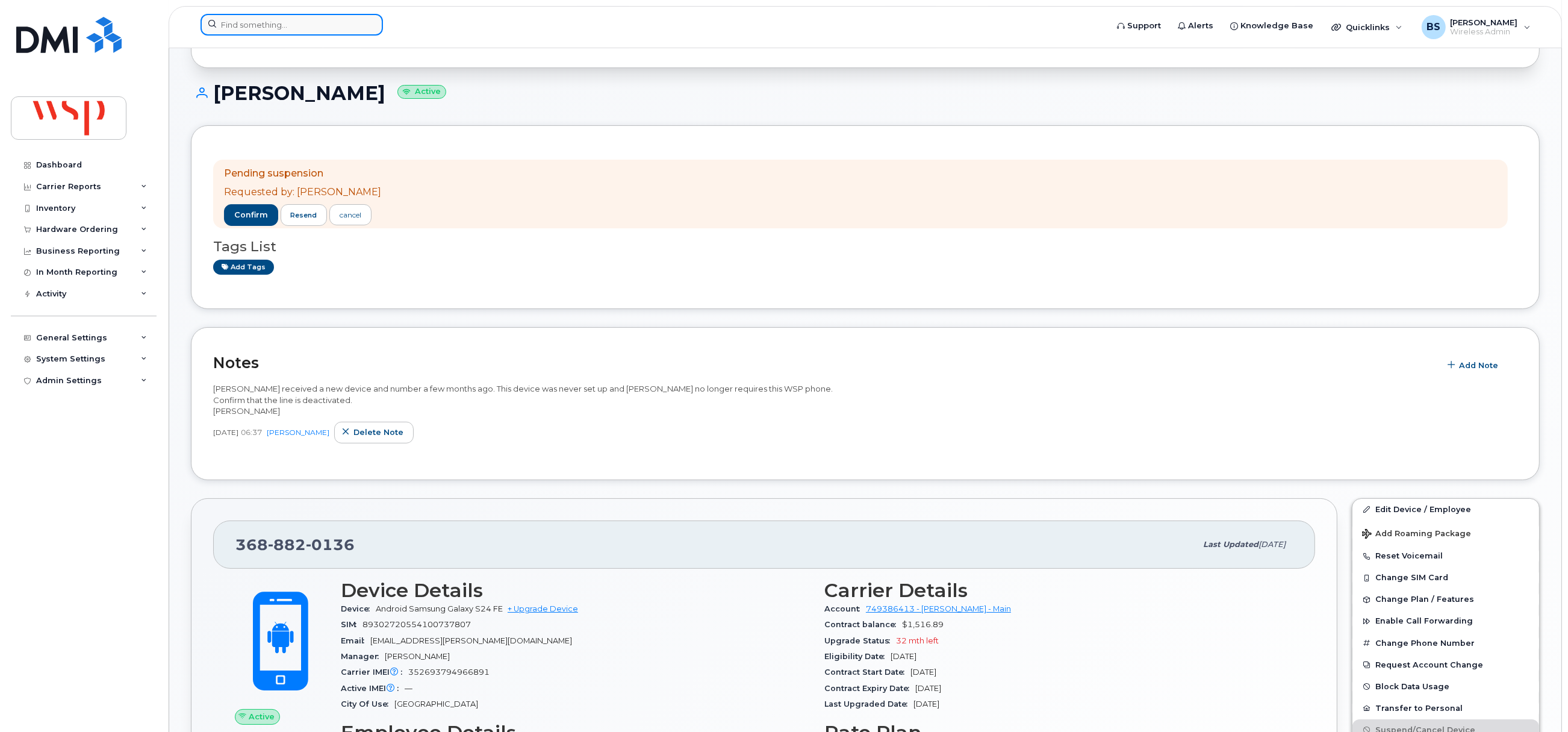
click at [244, 28] on input at bounding box center [291, 24] width 182 height 22
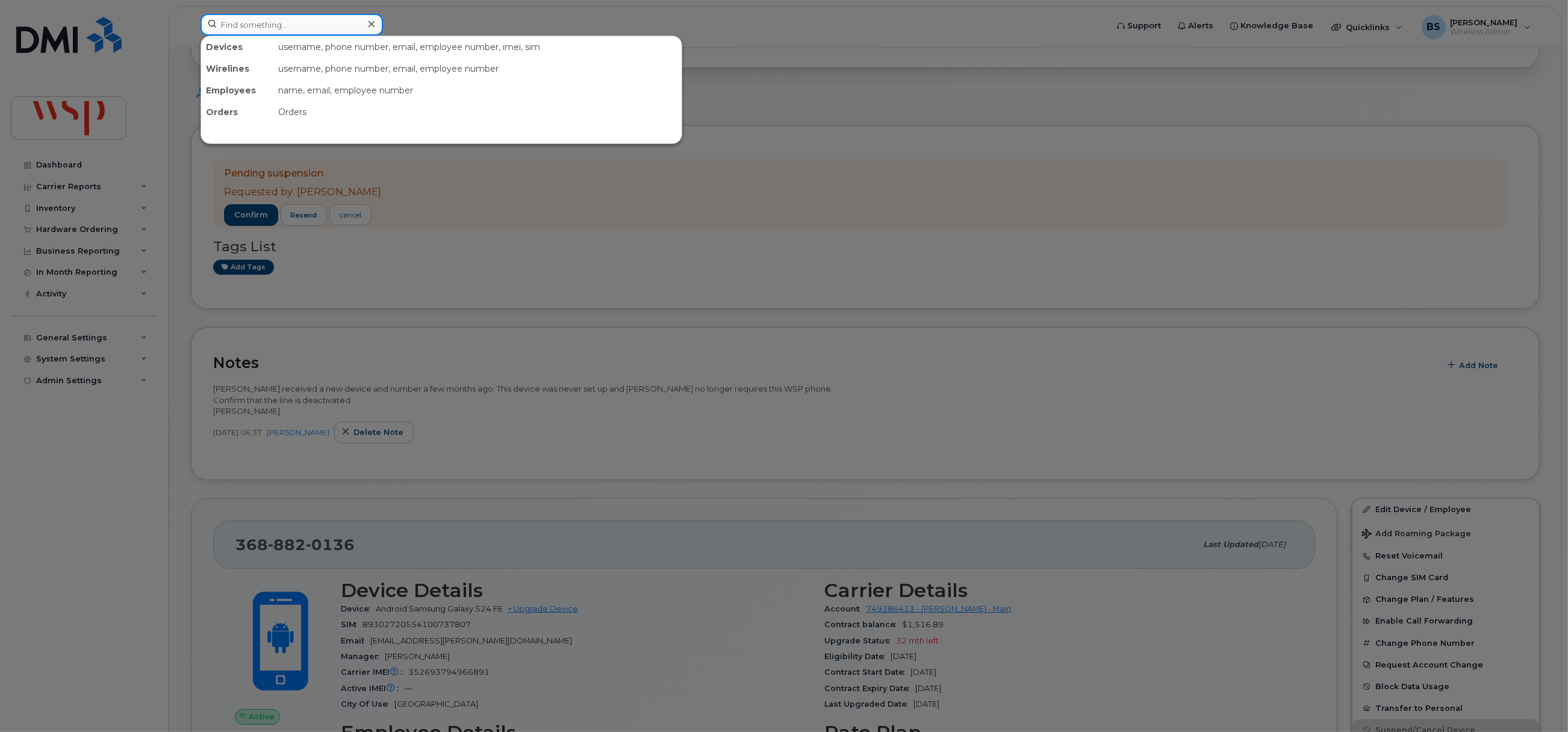
paste input "4169490080"
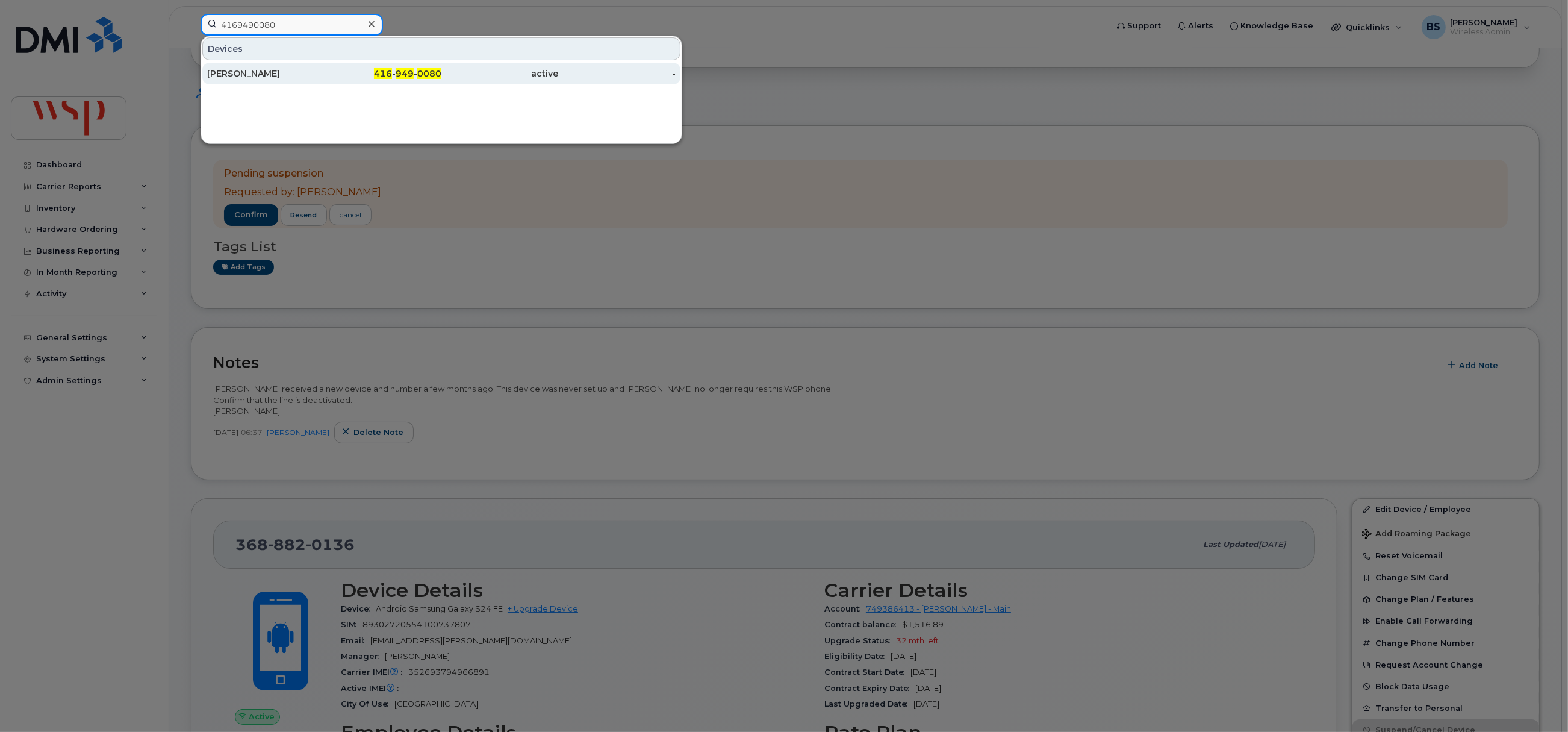
type input "4169490080"
click at [243, 75] on div "[PERSON_NAME]" at bounding box center [266, 73] width 117 height 12
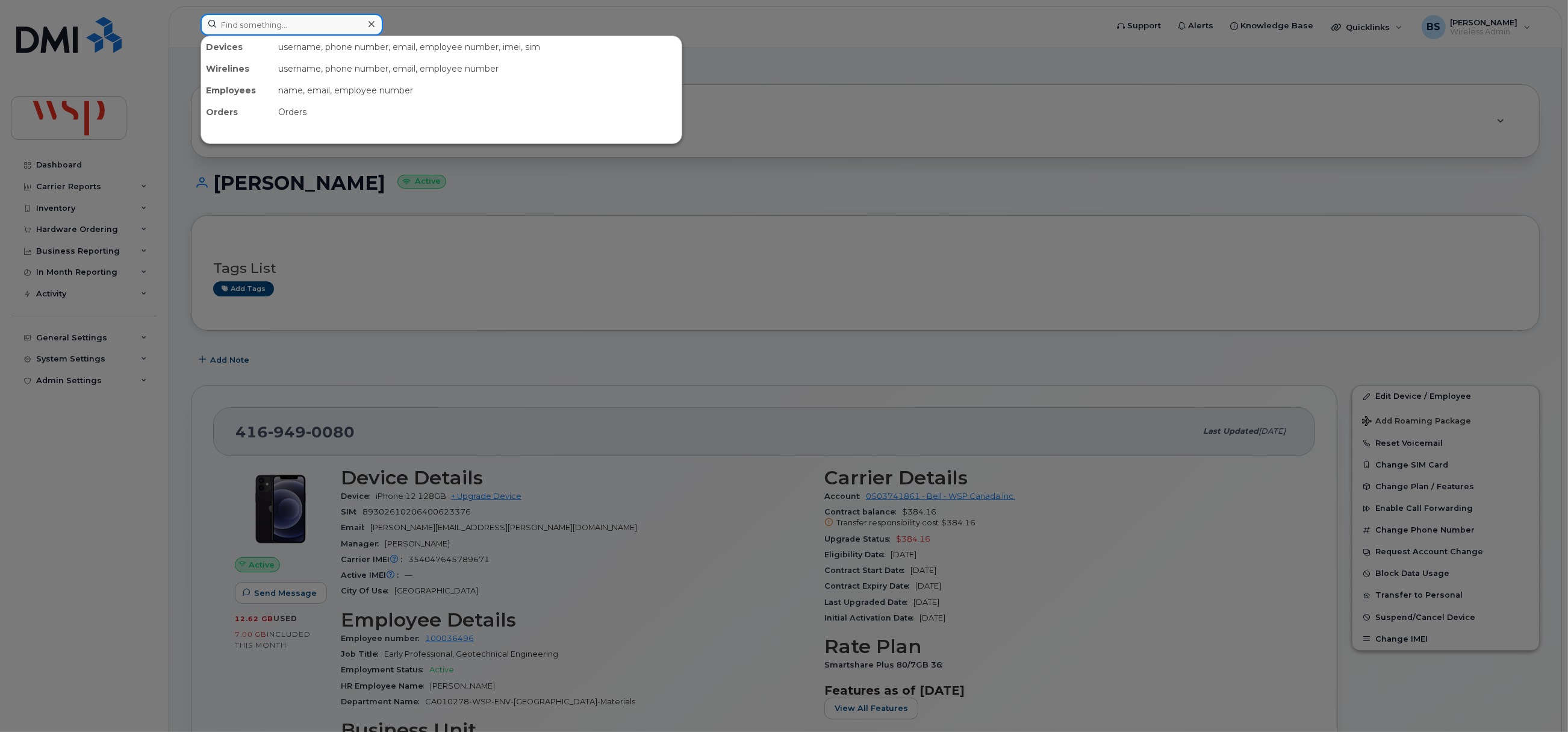
click at [266, 27] on input at bounding box center [291, 24] width 182 height 22
paste input "[PERSON_NAME]"
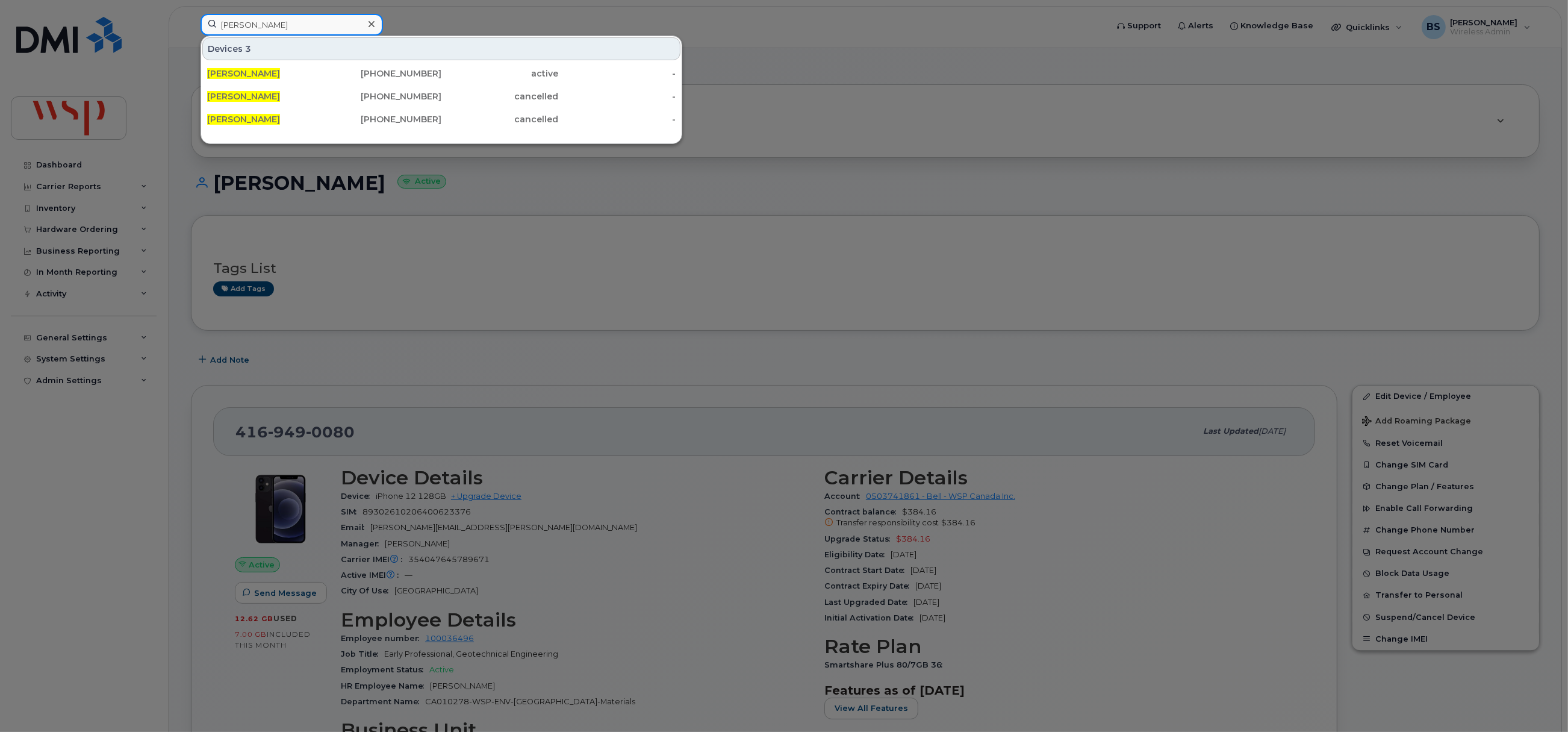
drag, startPoint x: 294, startPoint y: 27, endPoint x: 144, endPoint y: 31, distance: 150.1
click at [191, 30] on div "[PERSON_NAME] Devices 3 [PERSON_NAME] [PHONE_NUMBER] active - [PERSON_NAME] [PH…" at bounding box center [649, 26] width 918 height 26
paste input "[PERSON_NAME]"
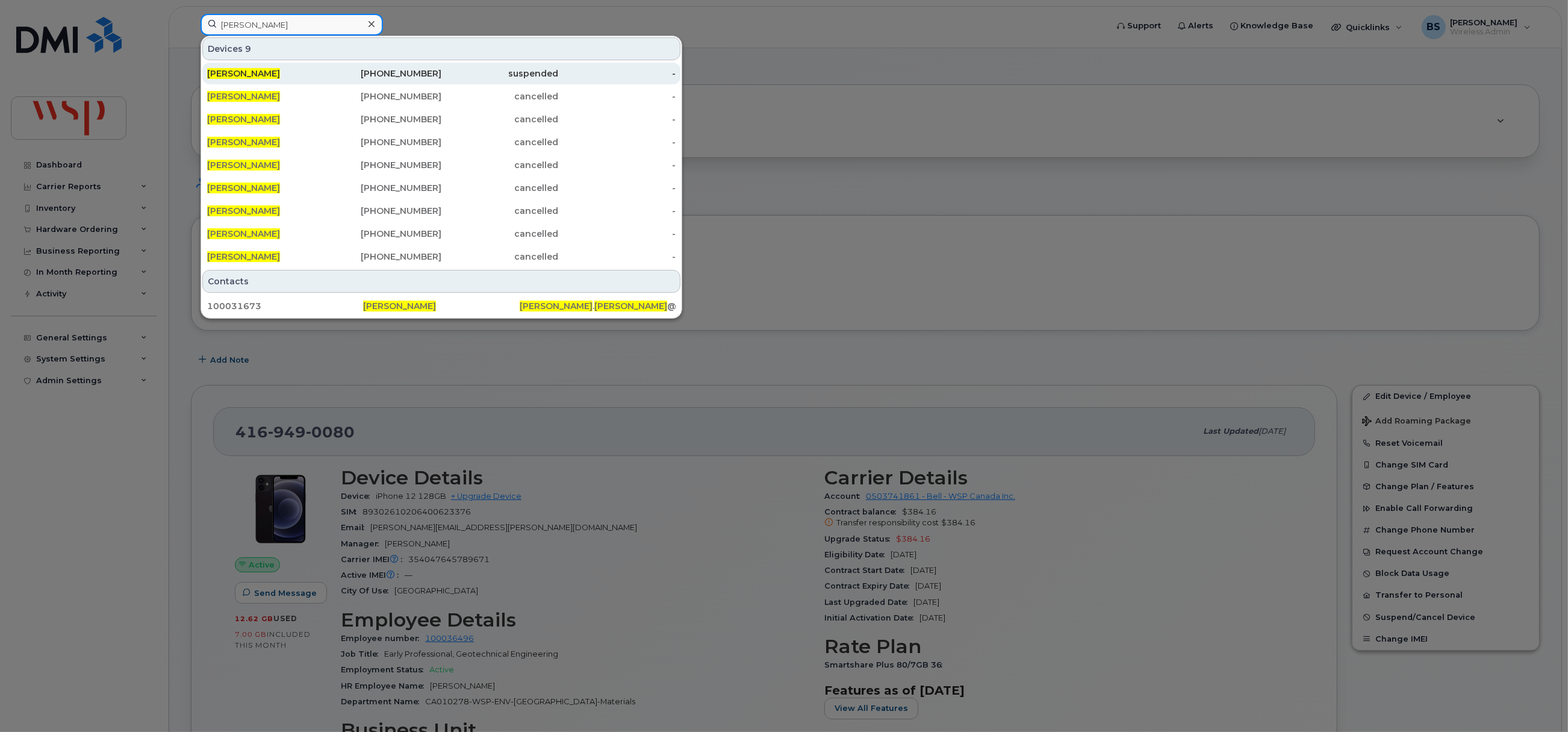
type input "[PERSON_NAME]"
click at [243, 71] on span "[PERSON_NAME]" at bounding box center [244, 73] width 73 height 11
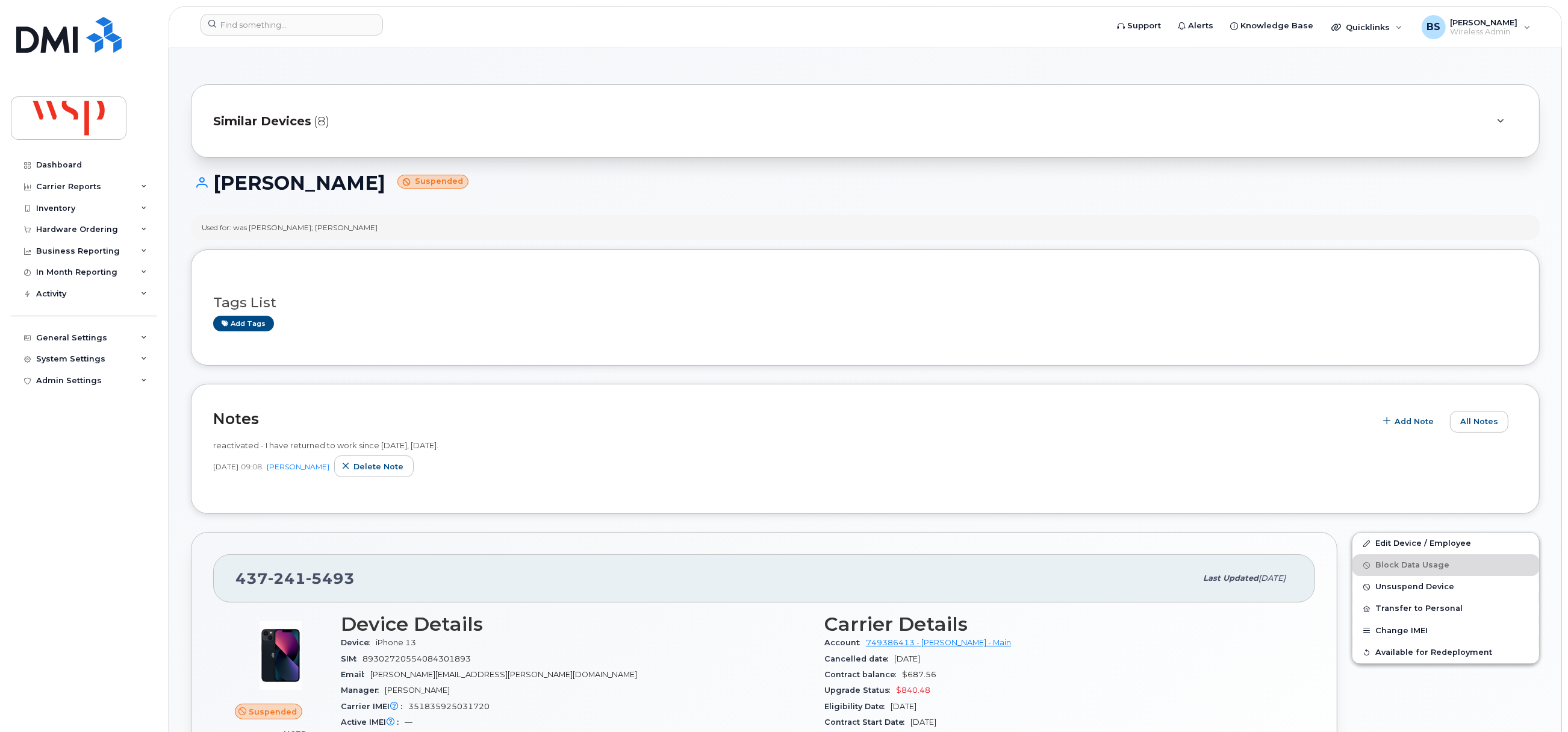
click at [409, 132] on div "Similar Devices (8)" at bounding box center [848, 121] width 1271 height 29
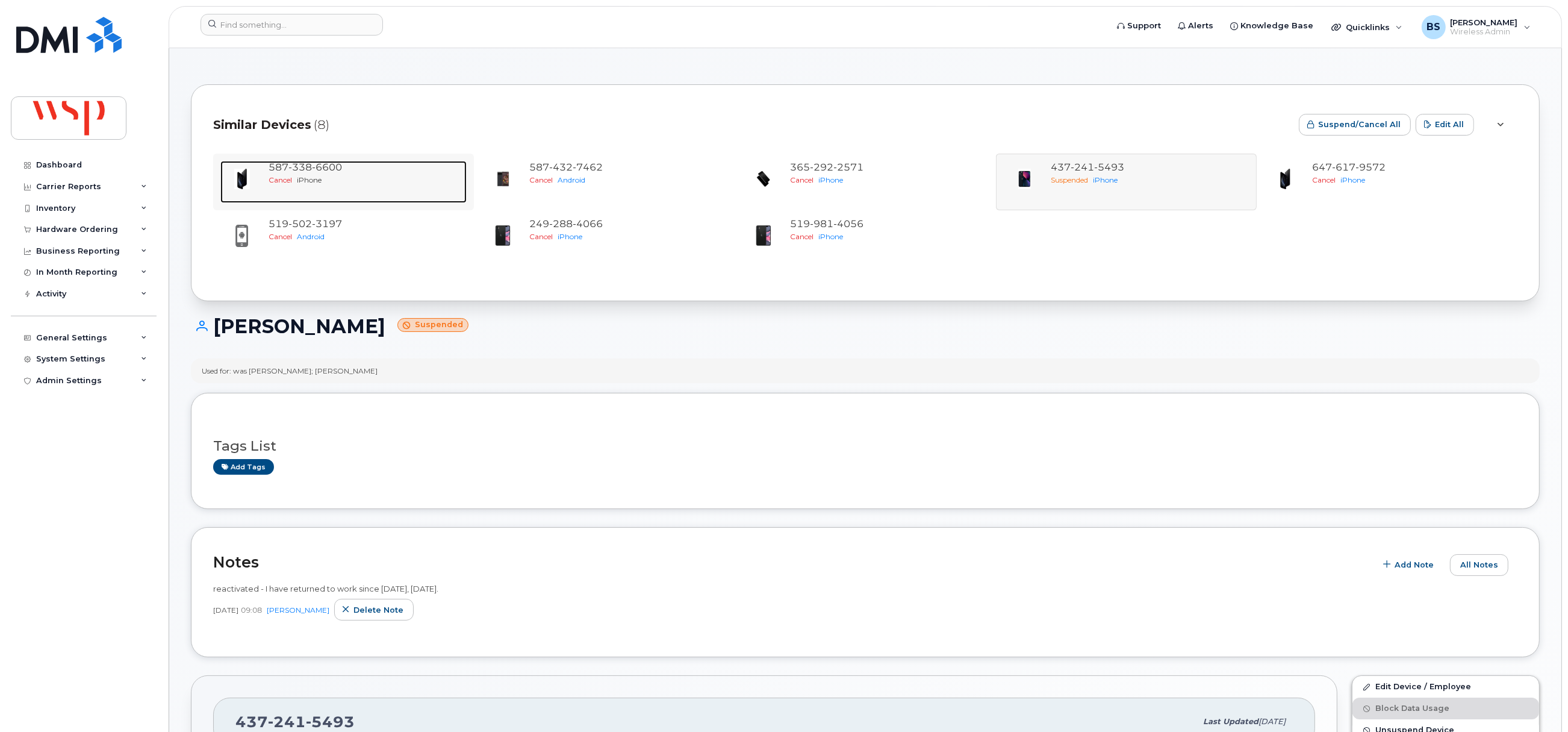
click at [306, 176] on span "iPhone" at bounding box center [309, 180] width 25 height 9
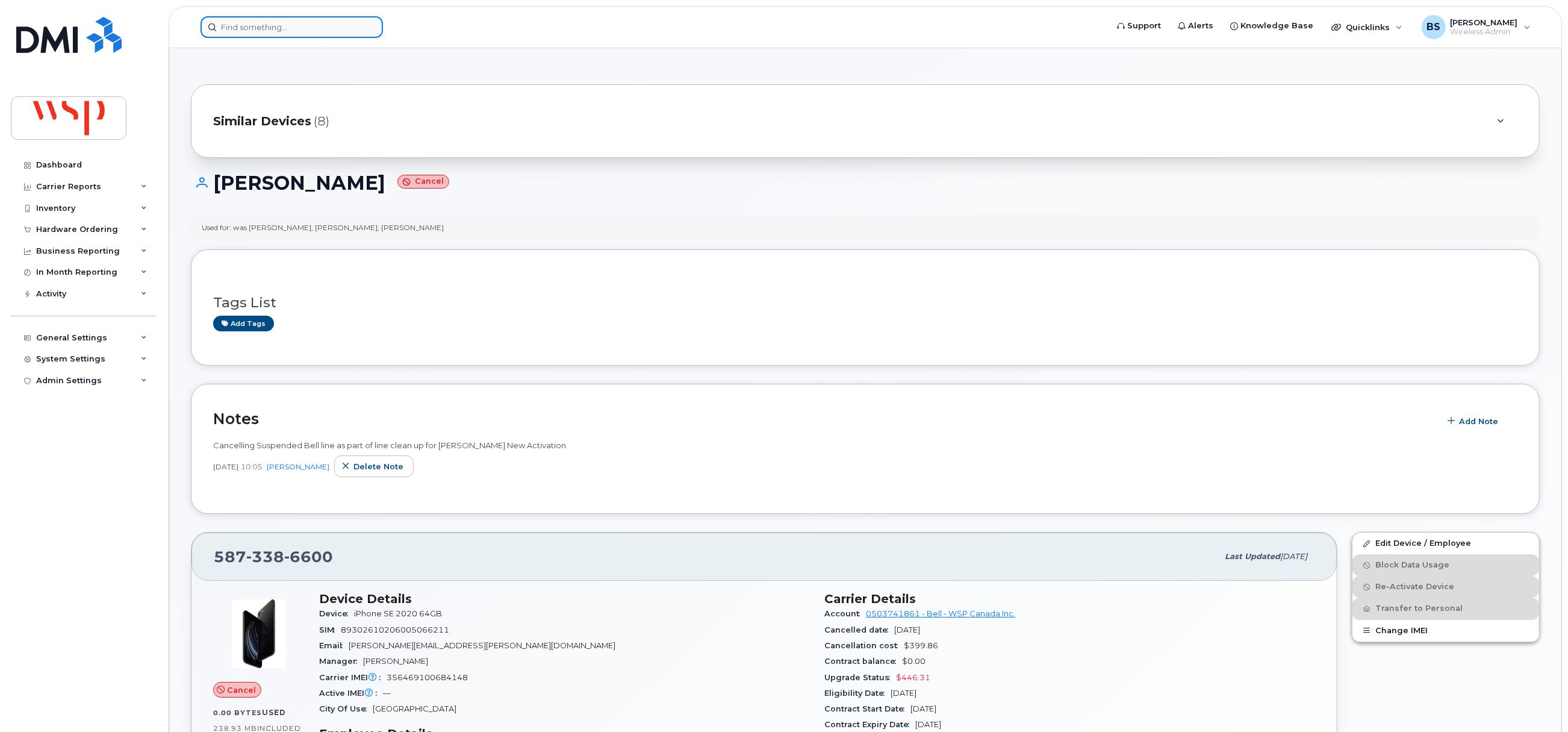
click at [296, 21] on input at bounding box center [291, 26] width 182 height 22
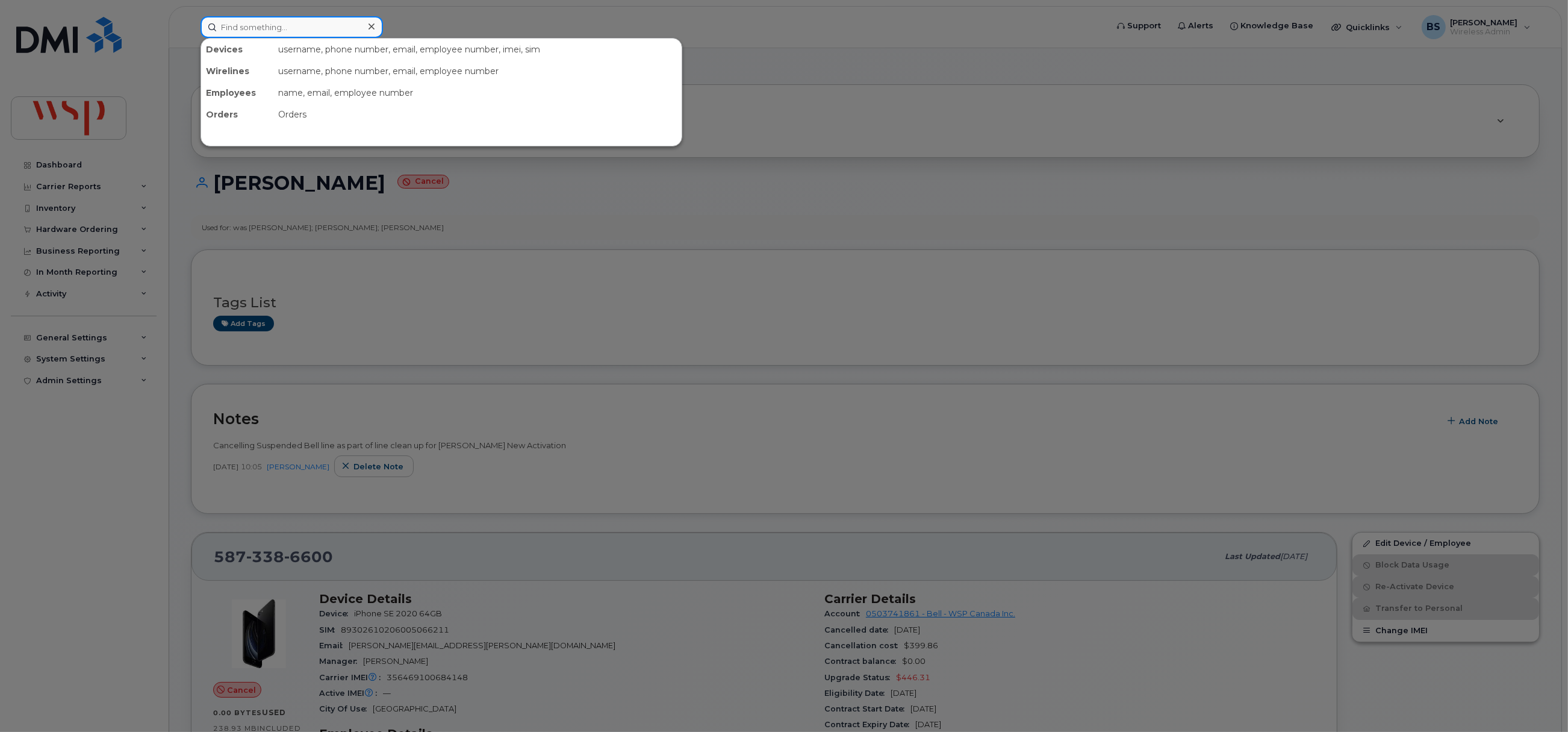
paste input "Marika Labbé,"
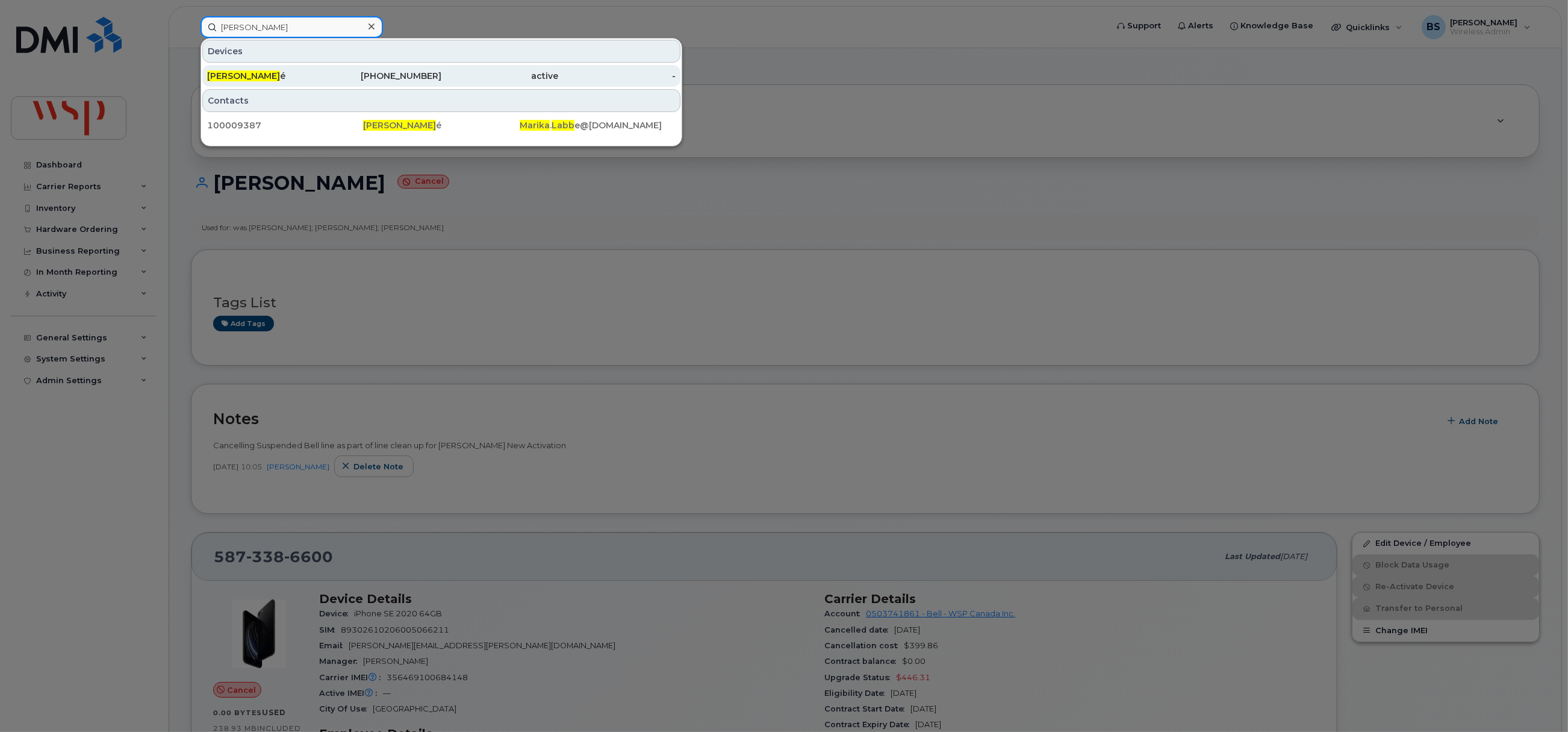
type input "Marika Labb"
click at [418, 73] on div "819-355-9563" at bounding box center [383, 76] width 117 height 12
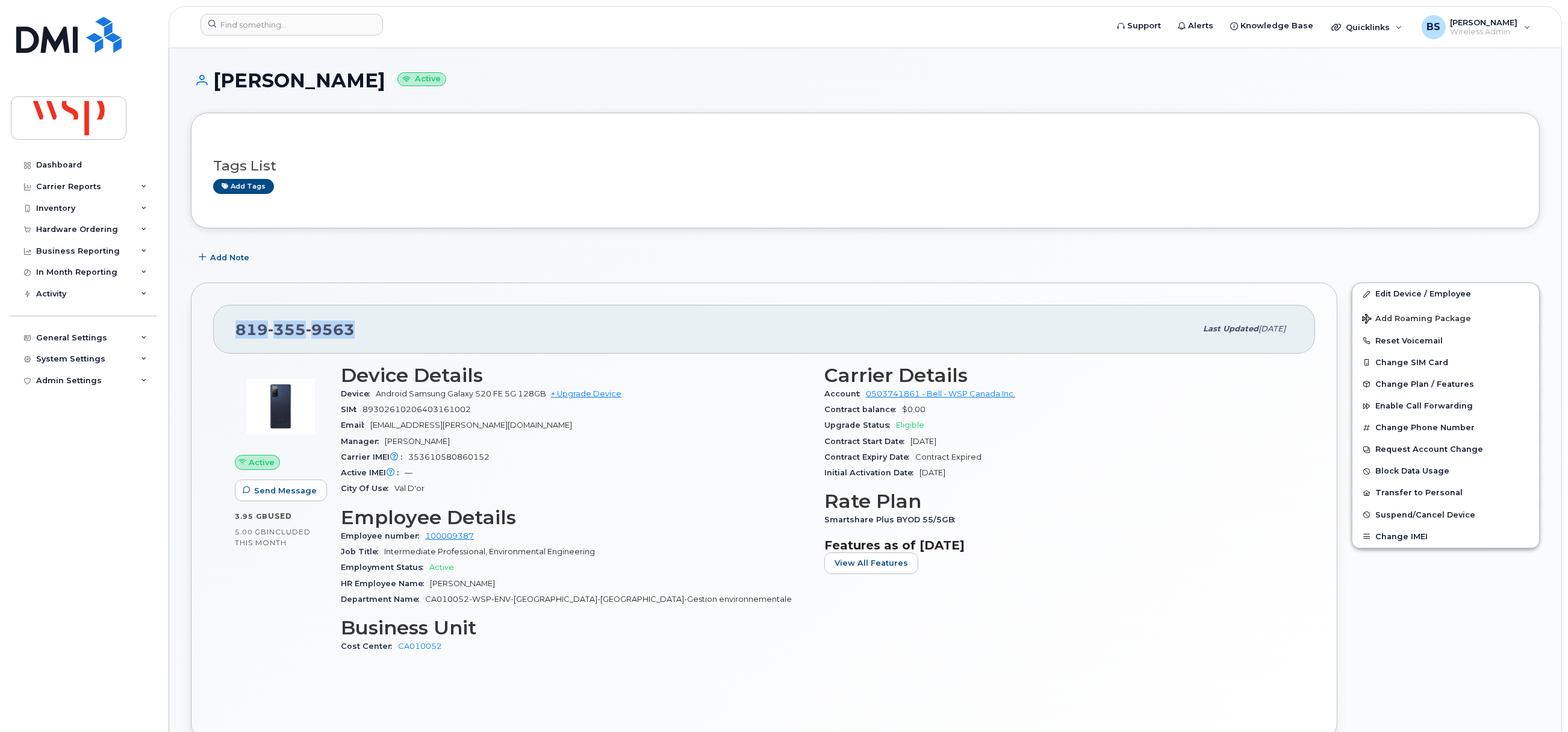
drag, startPoint x: 381, startPoint y: 332, endPoint x: 226, endPoint y: 326, distance: 155.1
click at [226, 326] on div "[PHONE_NUMBER] Last updated [DATE]" at bounding box center [764, 329] width 1102 height 48
copy span "[PHONE_NUMBER]"
click at [247, 26] on input at bounding box center [291, 24] width 182 height 22
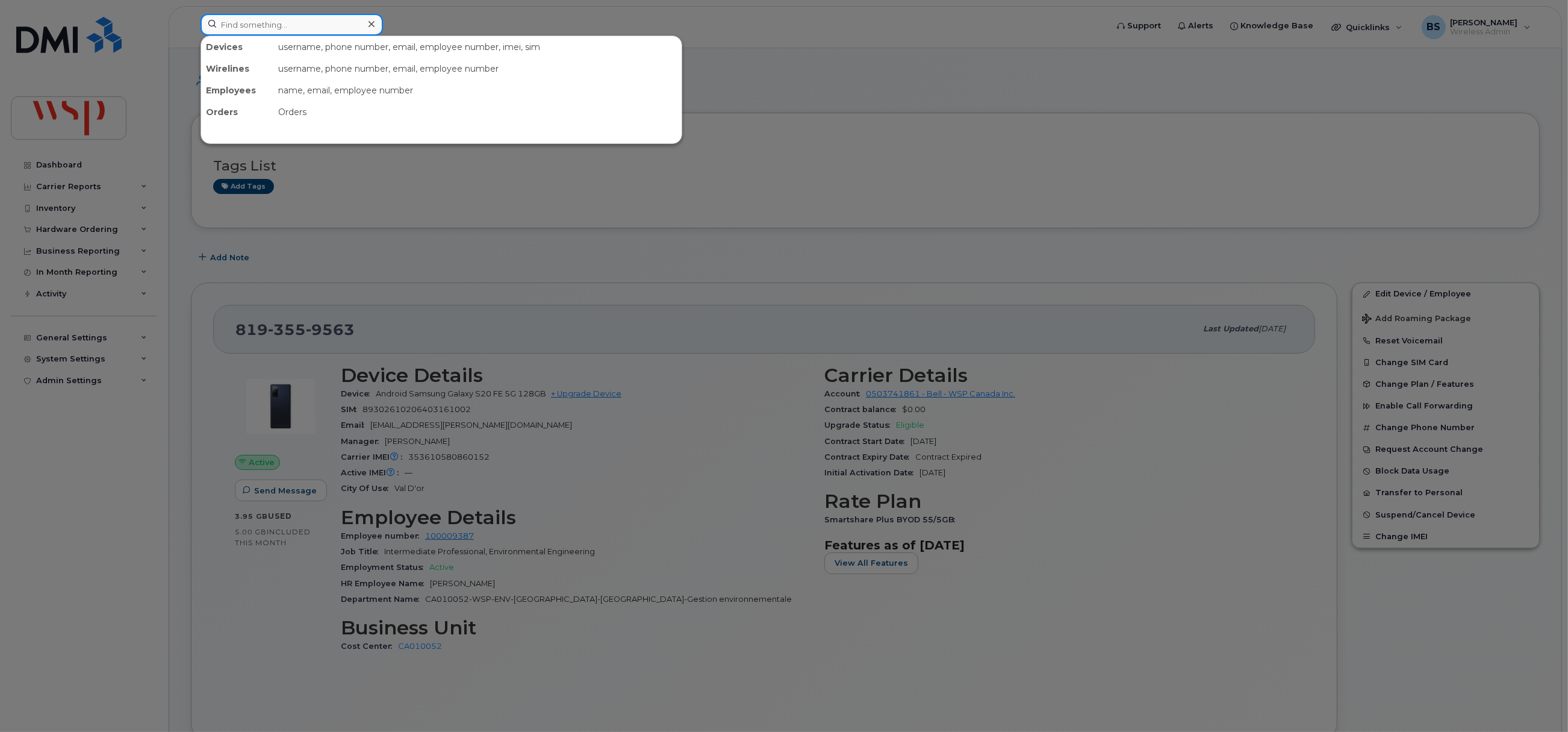
paste input "3688820136"
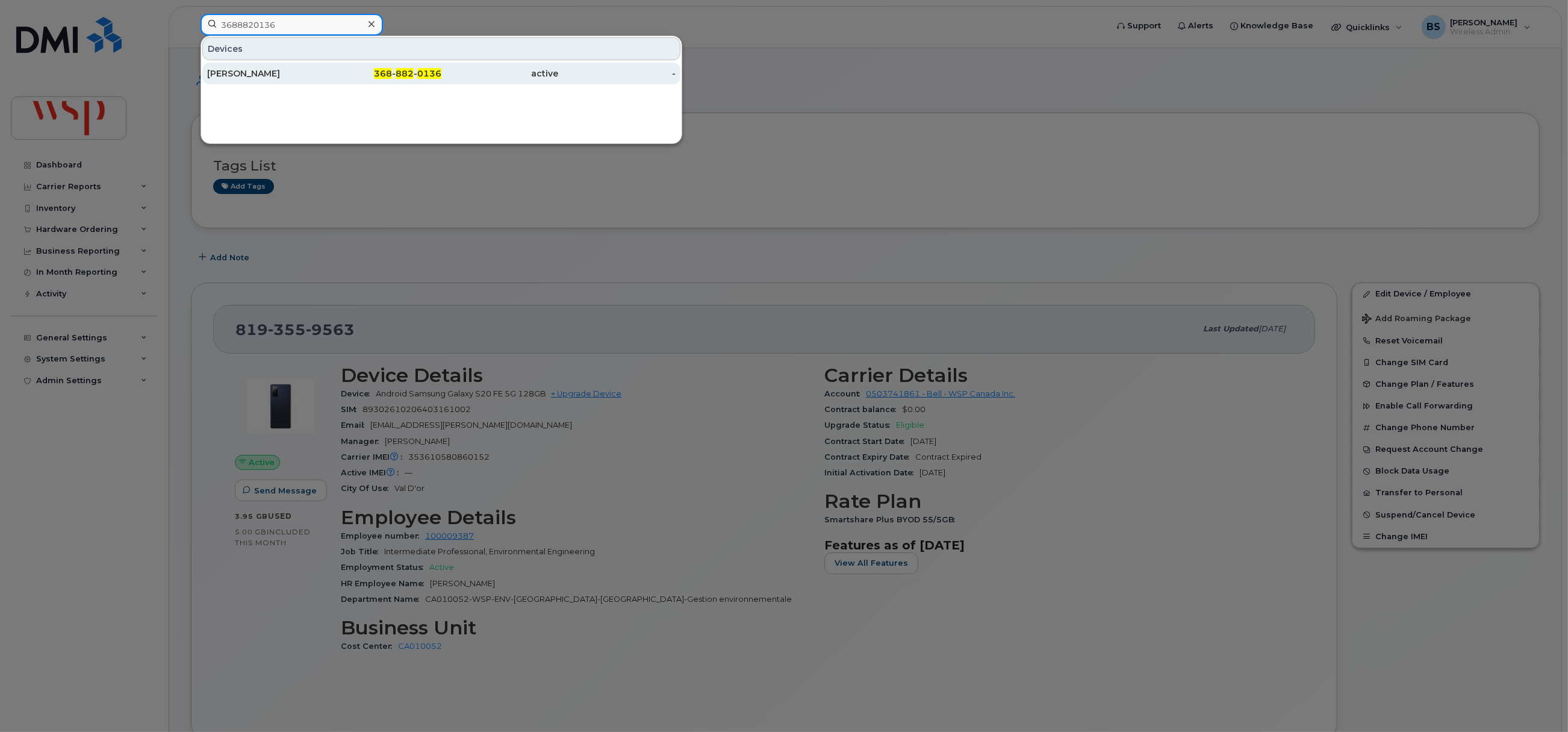
type input "3688820136"
drag, startPoint x: 232, startPoint y: 70, endPoint x: 583, endPoint y: 179, distance: 367.5
click at [232, 70] on div "[PERSON_NAME]" at bounding box center [266, 73] width 117 height 12
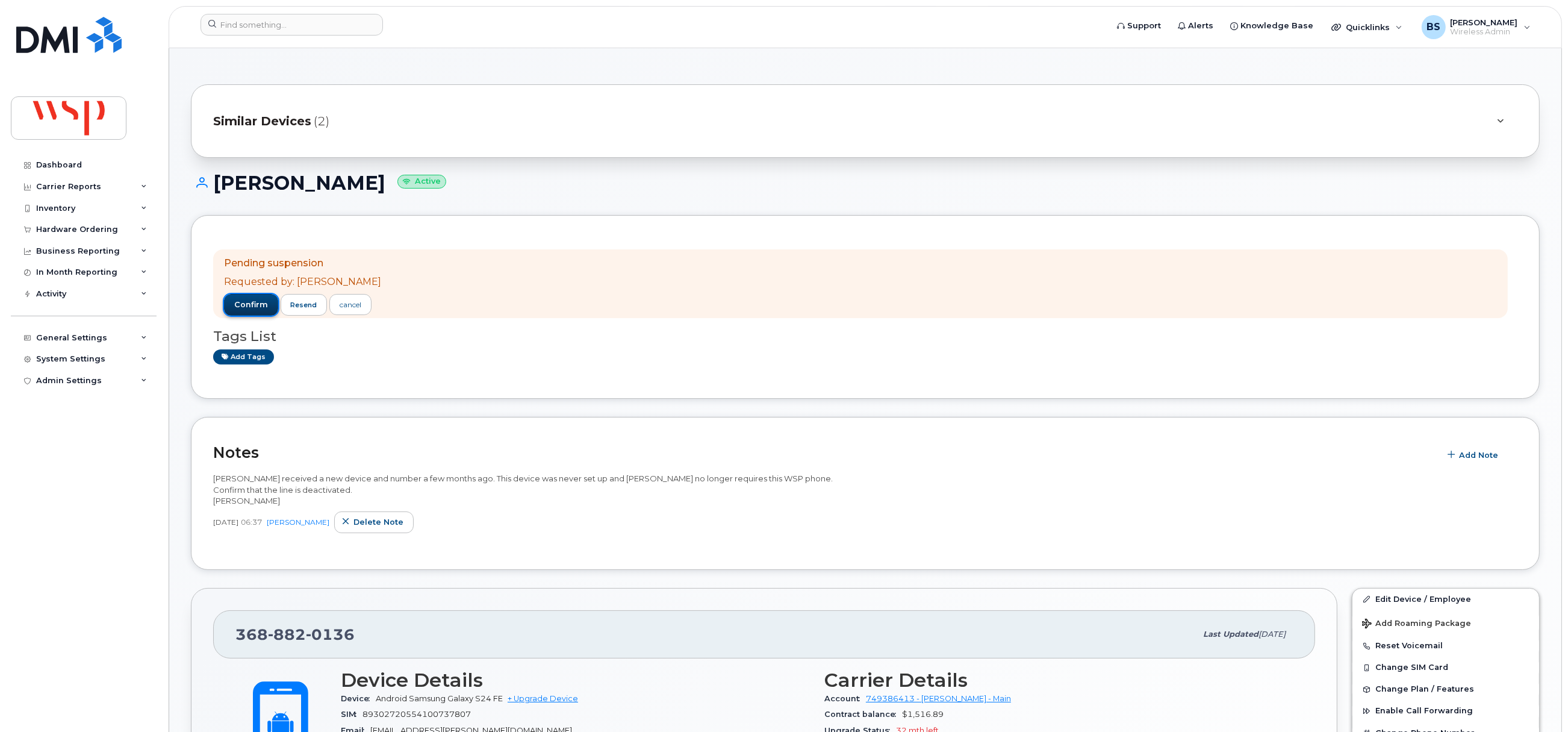
click at [250, 304] on span "confirm" at bounding box center [251, 305] width 34 height 11
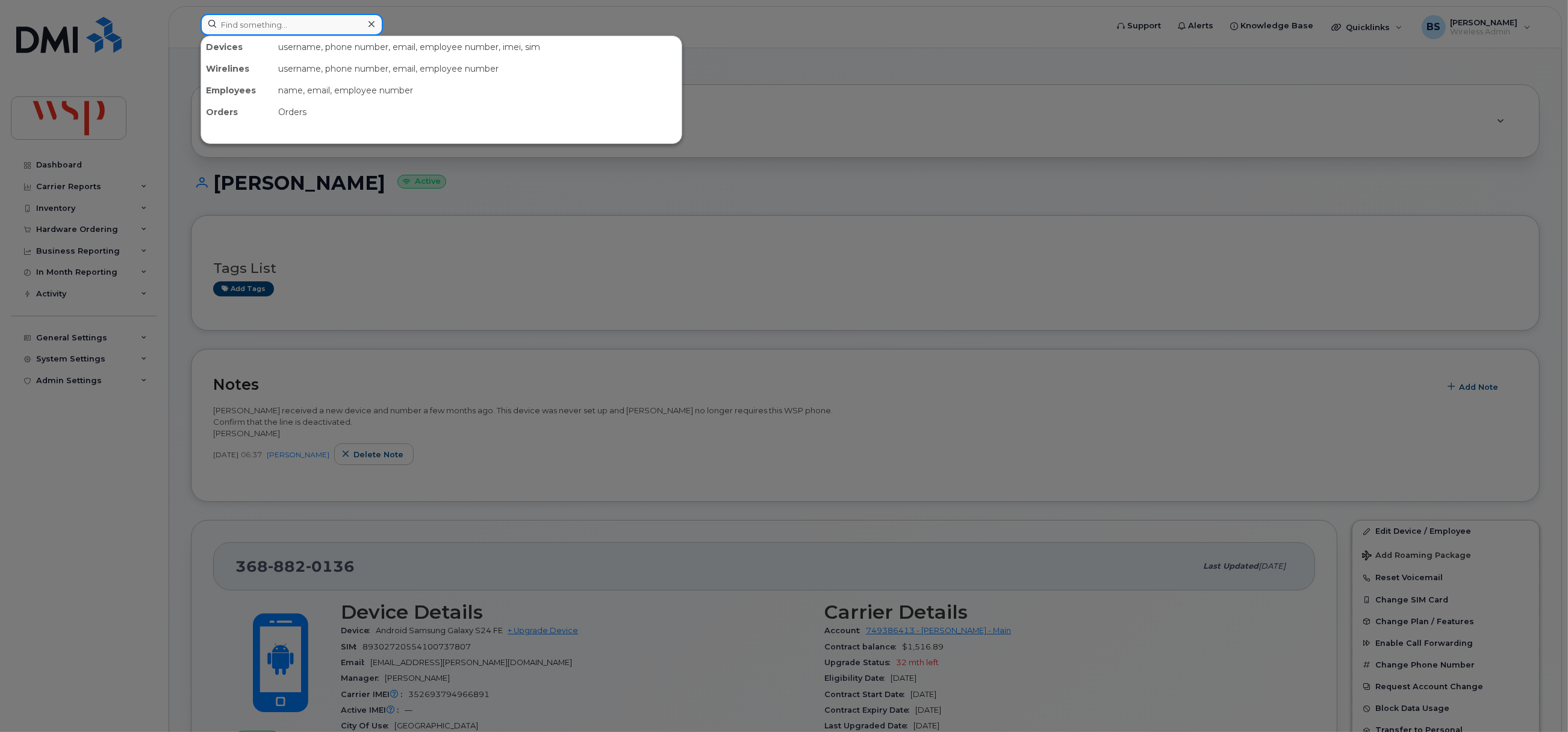
click at [287, 25] on input at bounding box center [291, 24] width 182 height 22
paste input "3688820136"
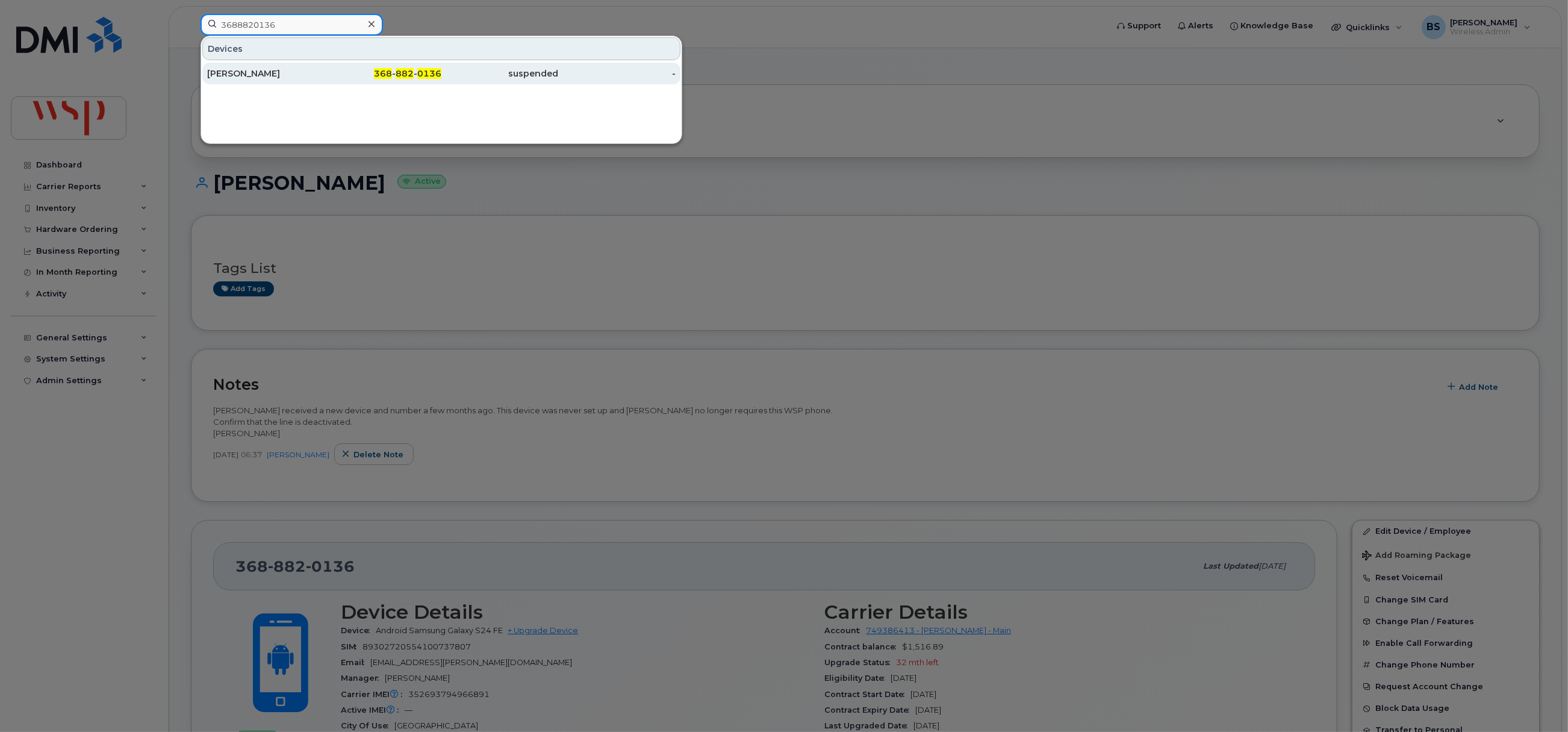
type input "3688820136"
click at [235, 73] on div "KAYLIN LYNETT" at bounding box center [266, 73] width 117 height 12
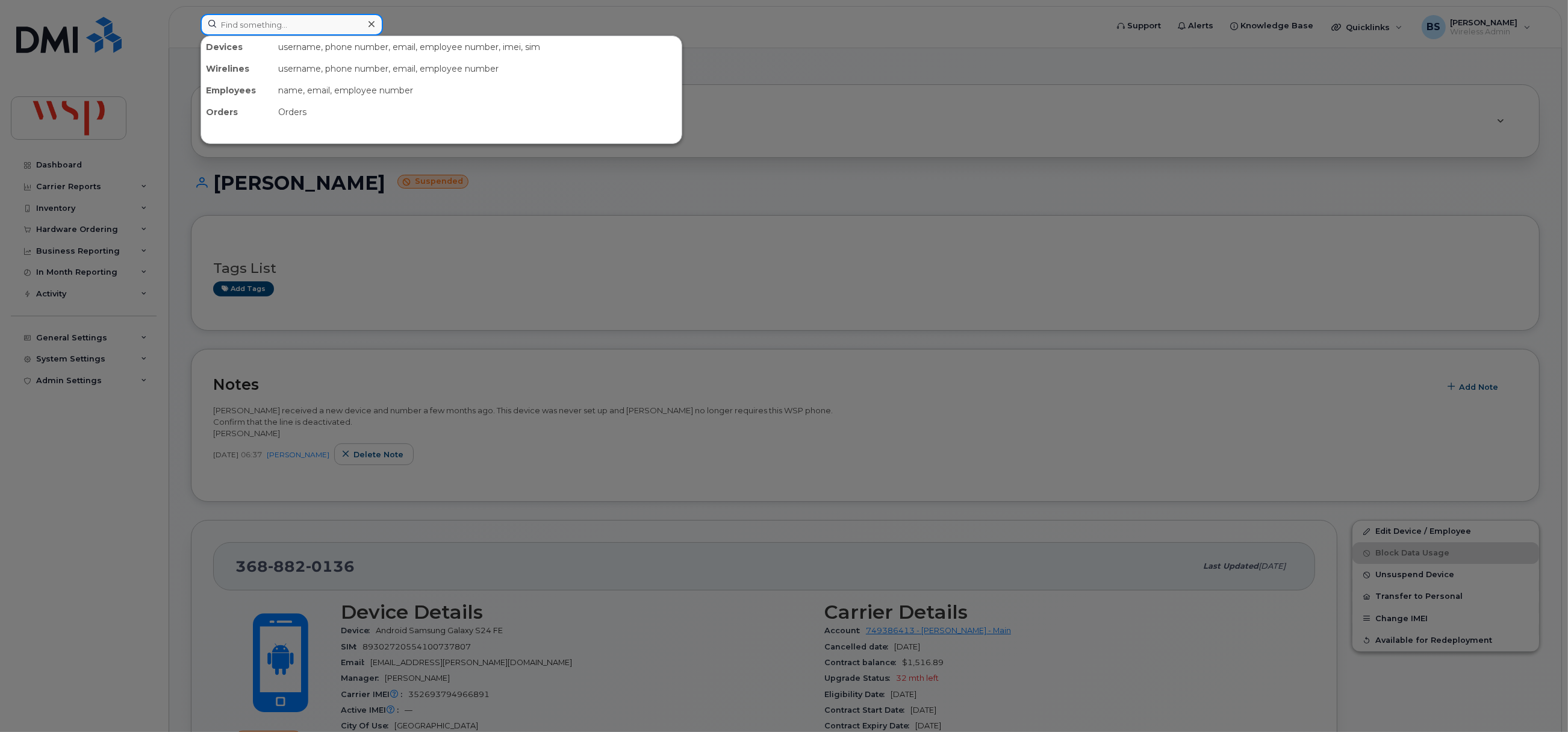
click at [263, 18] on input at bounding box center [291, 24] width 182 height 22
paste input "[PHONE_NUMBER]"
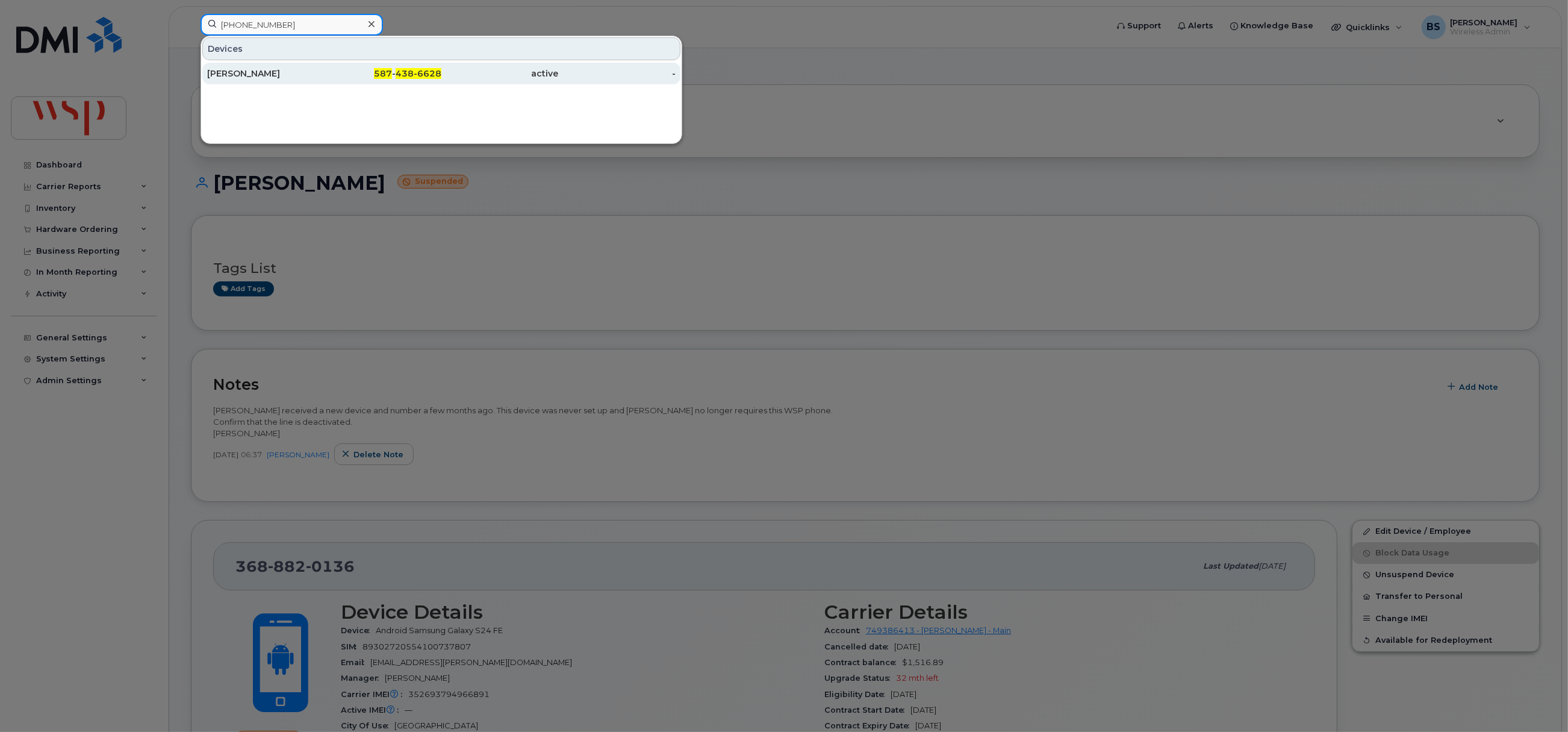
type input "[PHONE_NUMBER]"
drag, startPoint x: 235, startPoint y: 75, endPoint x: 270, endPoint y: 117, distance: 54.7
click at [235, 73] on div "[PERSON_NAME]" at bounding box center [266, 73] width 117 height 12
